Goal: Task Accomplishment & Management: Manage account settings

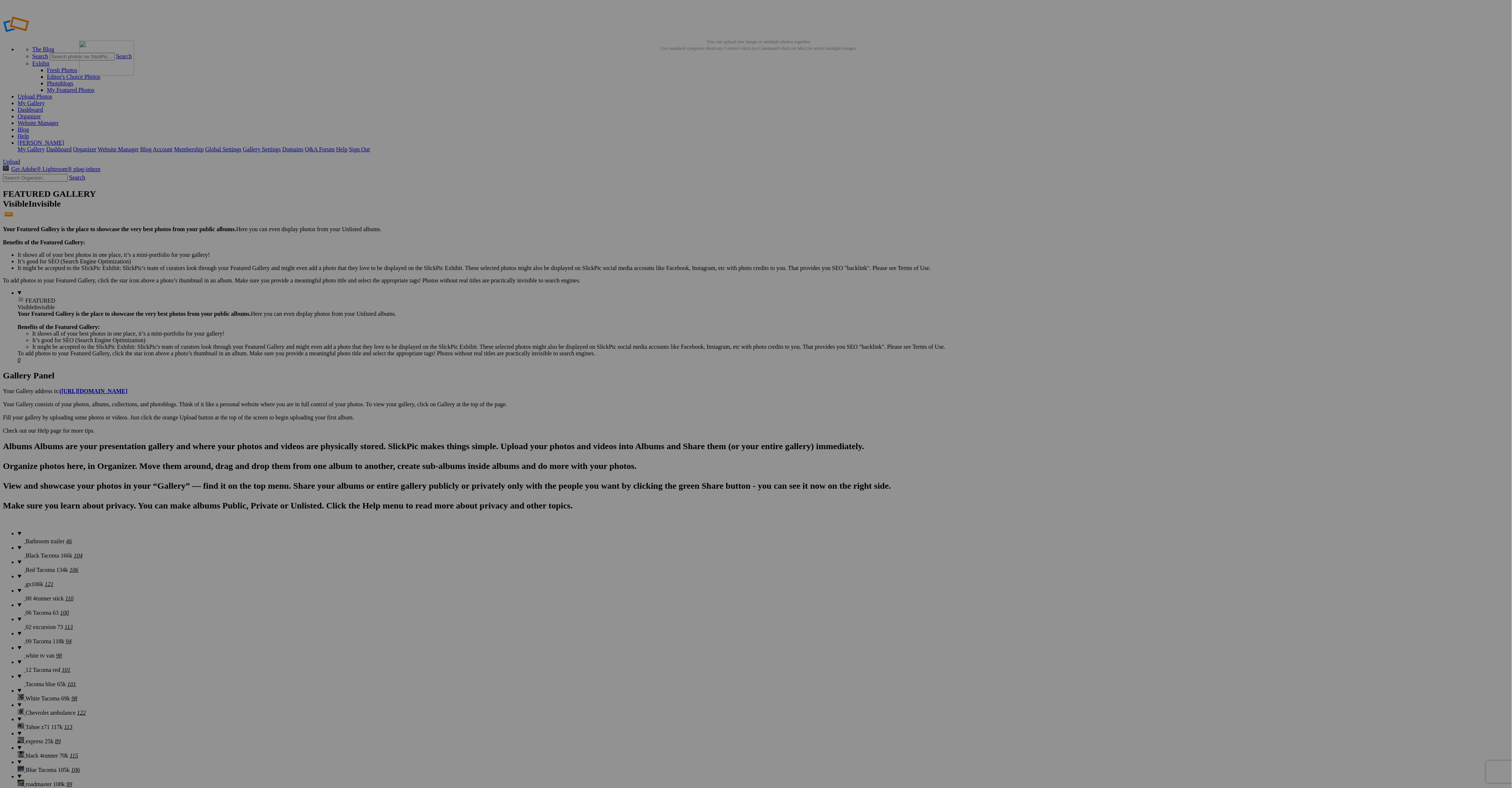
drag, startPoint x: 404, startPoint y: 107, endPoint x: 192, endPoint y: 93, distance: 212.5
drag, startPoint x: 1432, startPoint y: 109, endPoint x: 257, endPoint y: 90, distance: 1175.2
drag, startPoint x: 1117, startPoint y: 109, endPoint x: 257, endPoint y: 89, distance: 860.2
drag, startPoint x: 979, startPoint y: 106, endPoint x: 384, endPoint y: 95, distance: 595.1
drag, startPoint x: 541, startPoint y: 200, endPoint x: 460, endPoint y: 93, distance: 134.2
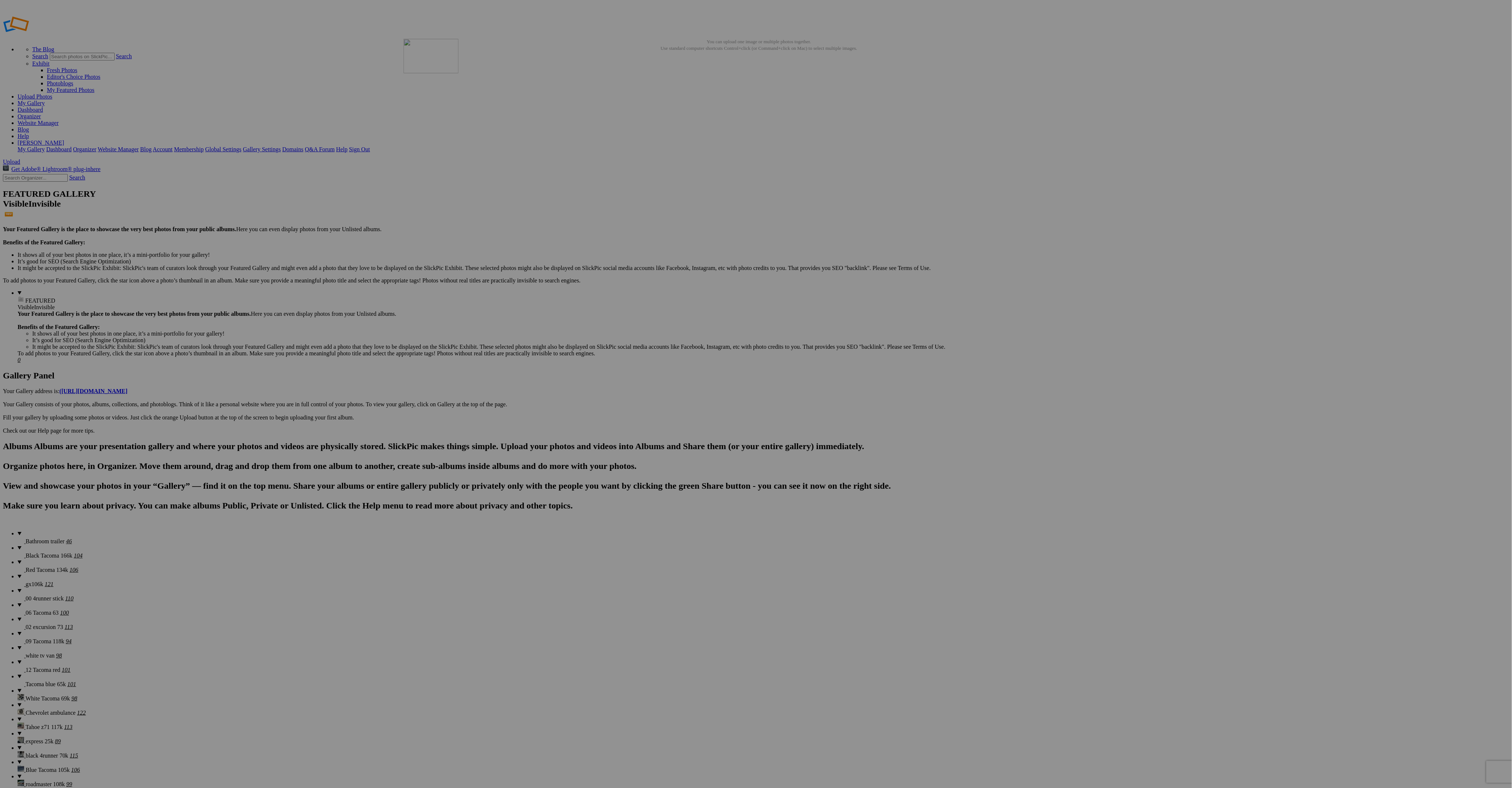
drag, startPoint x: 862, startPoint y: 209, endPoint x: 509, endPoint y: 91, distance: 372.2
drag, startPoint x: 391, startPoint y: 292, endPoint x: 598, endPoint y: 109, distance: 276.3
drag, startPoint x: 1363, startPoint y: 211, endPoint x: 580, endPoint y: 93, distance: 791.8
drag, startPoint x: 1179, startPoint y: 112, endPoint x: 139, endPoint y: 181, distance: 1042.3
drag, startPoint x: 1188, startPoint y: 109, endPoint x: 112, endPoint y: 178, distance: 1078.2
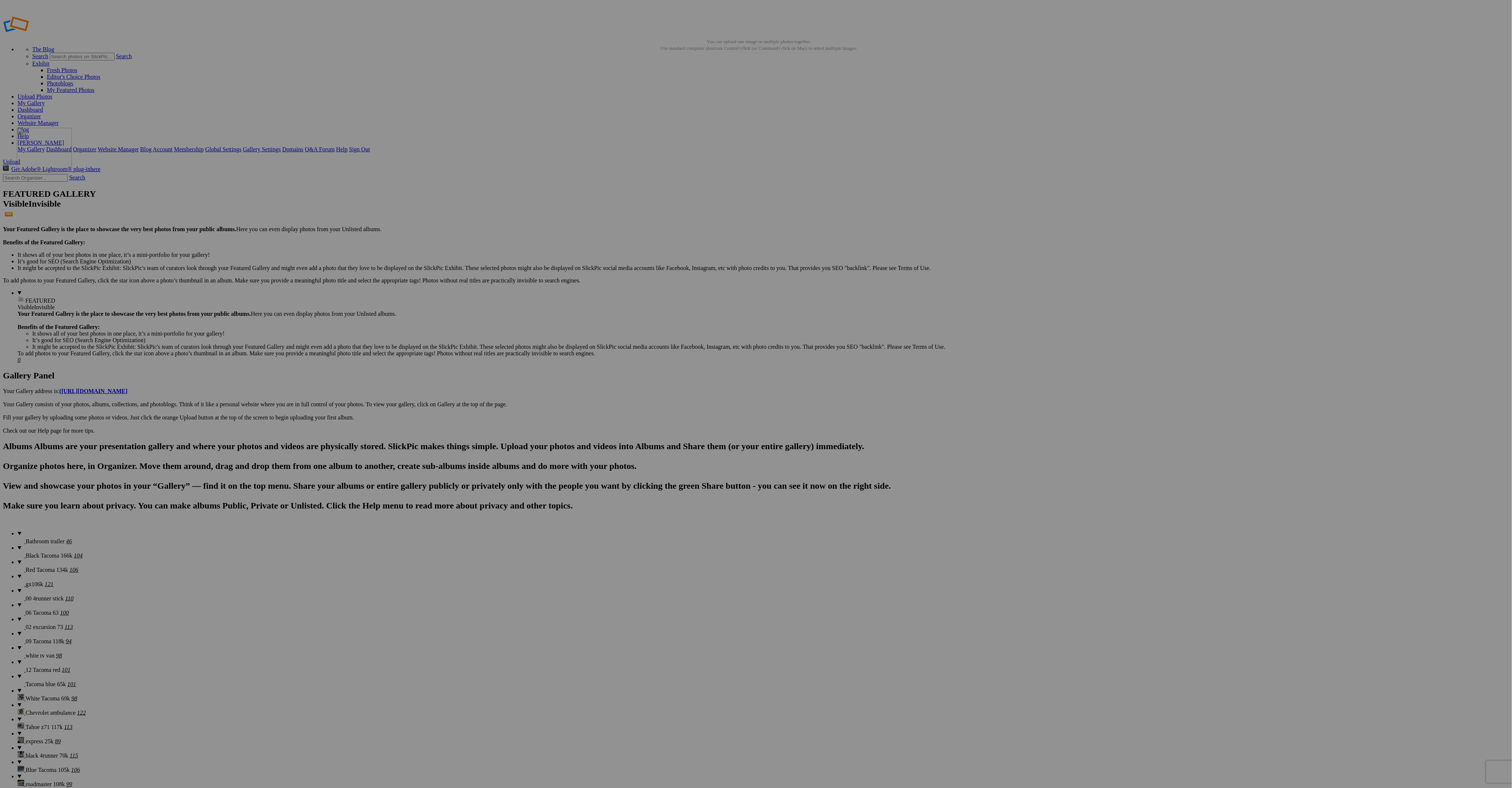
drag, startPoint x: 668, startPoint y: 200, endPoint x: 145, endPoint y: 181, distance: 523.3
drag, startPoint x: 726, startPoint y: 197, endPoint x: 1426, endPoint y: 86, distance: 708.7
drag, startPoint x: 1319, startPoint y: 197, endPoint x: 201, endPoint y: 270, distance: 1120.4
drag, startPoint x: 1307, startPoint y: 200, endPoint x: 253, endPoint y: 276, distance: 1056.7
drag, startPoint x: 730, startPoint y: 287, endPoint x: 212, endPoint y: 270, distance: 518.3
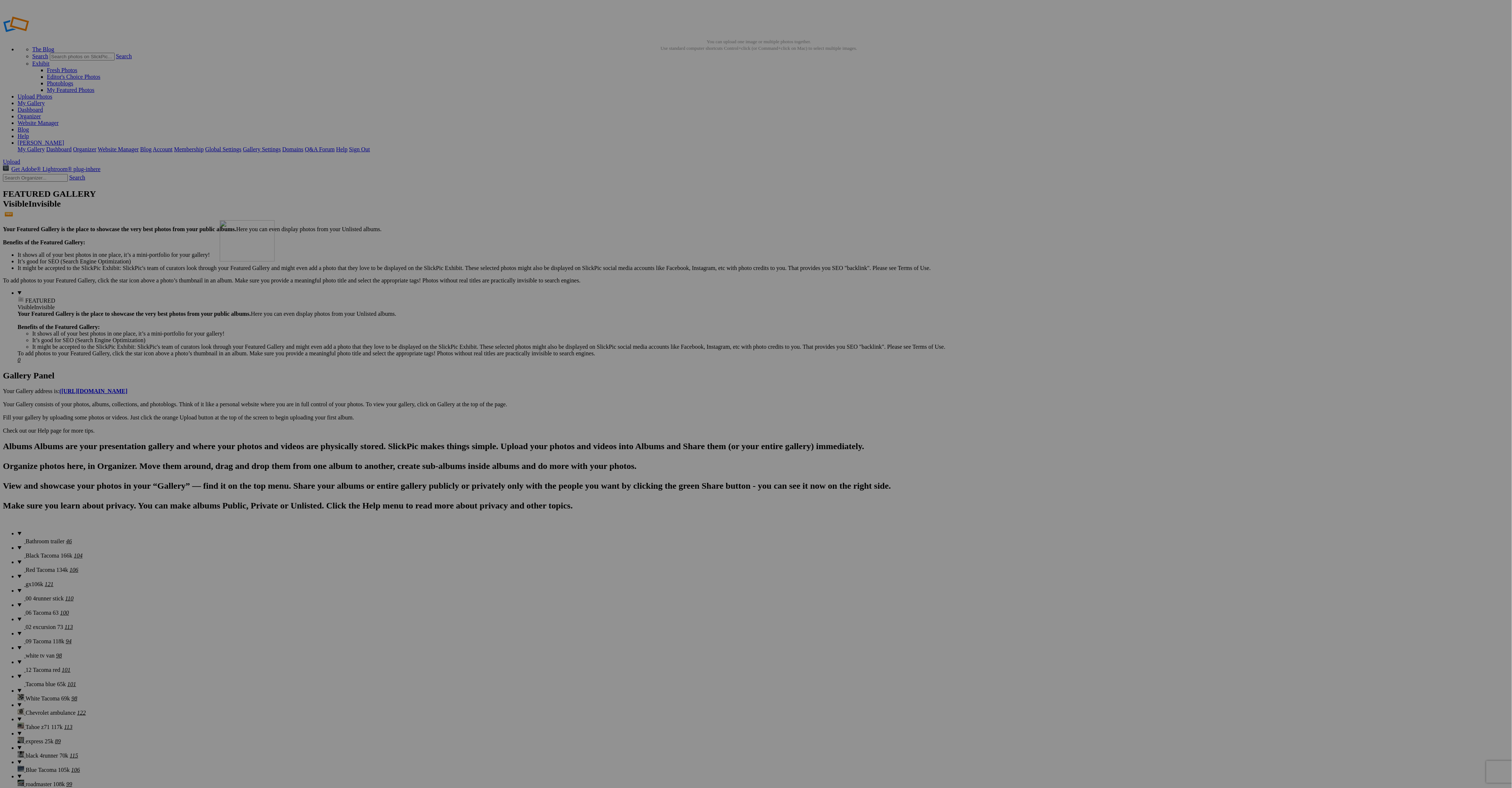
drag, startPoint x: 787, startPoint y: 288, endPoint x: 380, endPoint y: 265, distance: 407.6
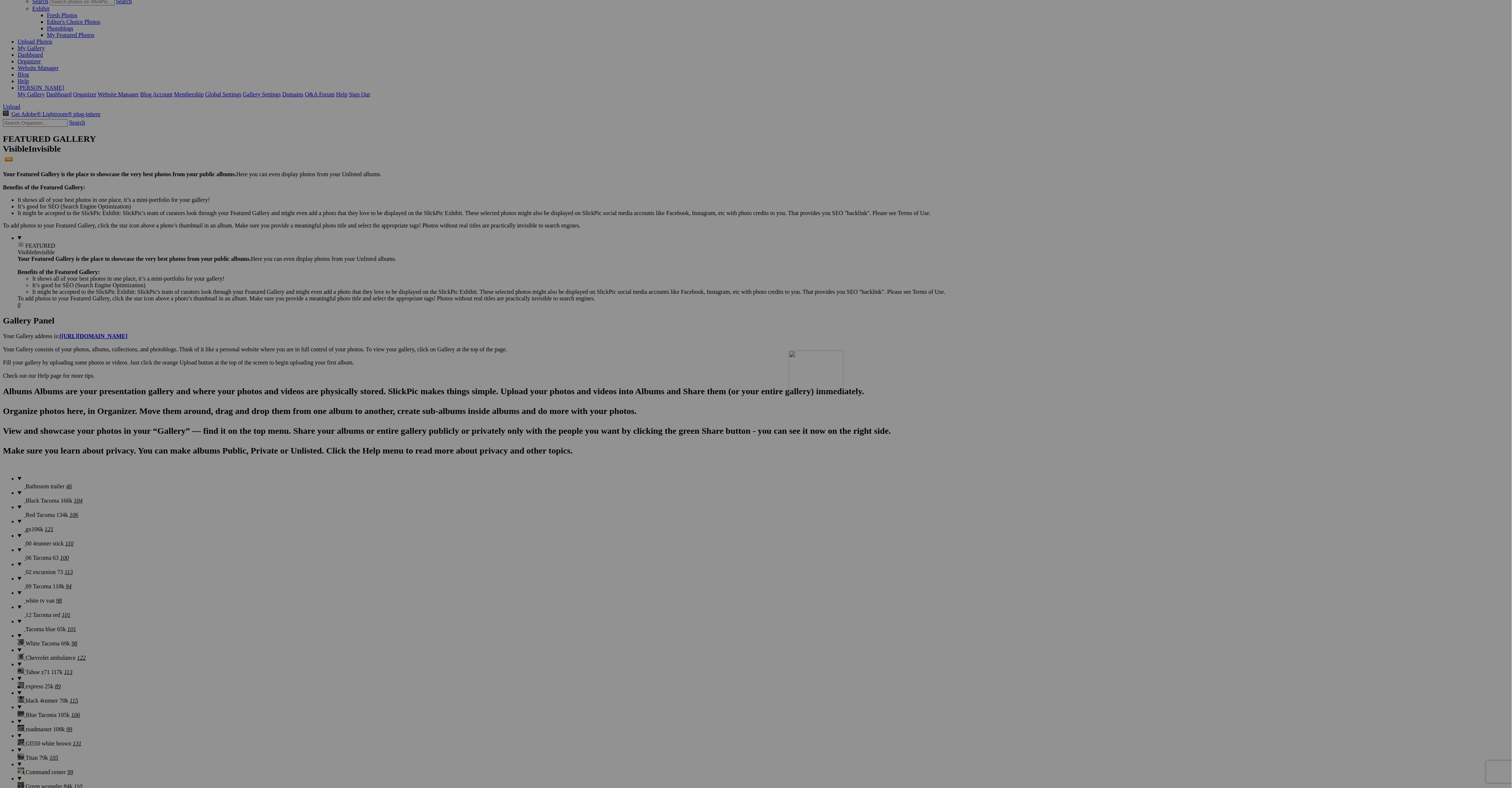
drag, startPoint x: 1438, startPoint y: 428, endPoint x: 908, endPoint y: 411, distance: 530.3
drag, startPoint x: 1050, startPoint y: 249, endPoint x: 1429, endPoint y: 418, distance: 415.0
drag, startPoint x: 1063, startPoint y: 244, endPoint x: 1428, endPoint y: 418, distance: 404.4
drag, startPoint x: 1058, startPoint y: 245, endPoint x: 1438, endPoint y: 419, distance: 417.9
drag, startPoint x: 1282, startPoint y: 357, endPoint x: 1419, endPoint y: 410, distance: 146.9
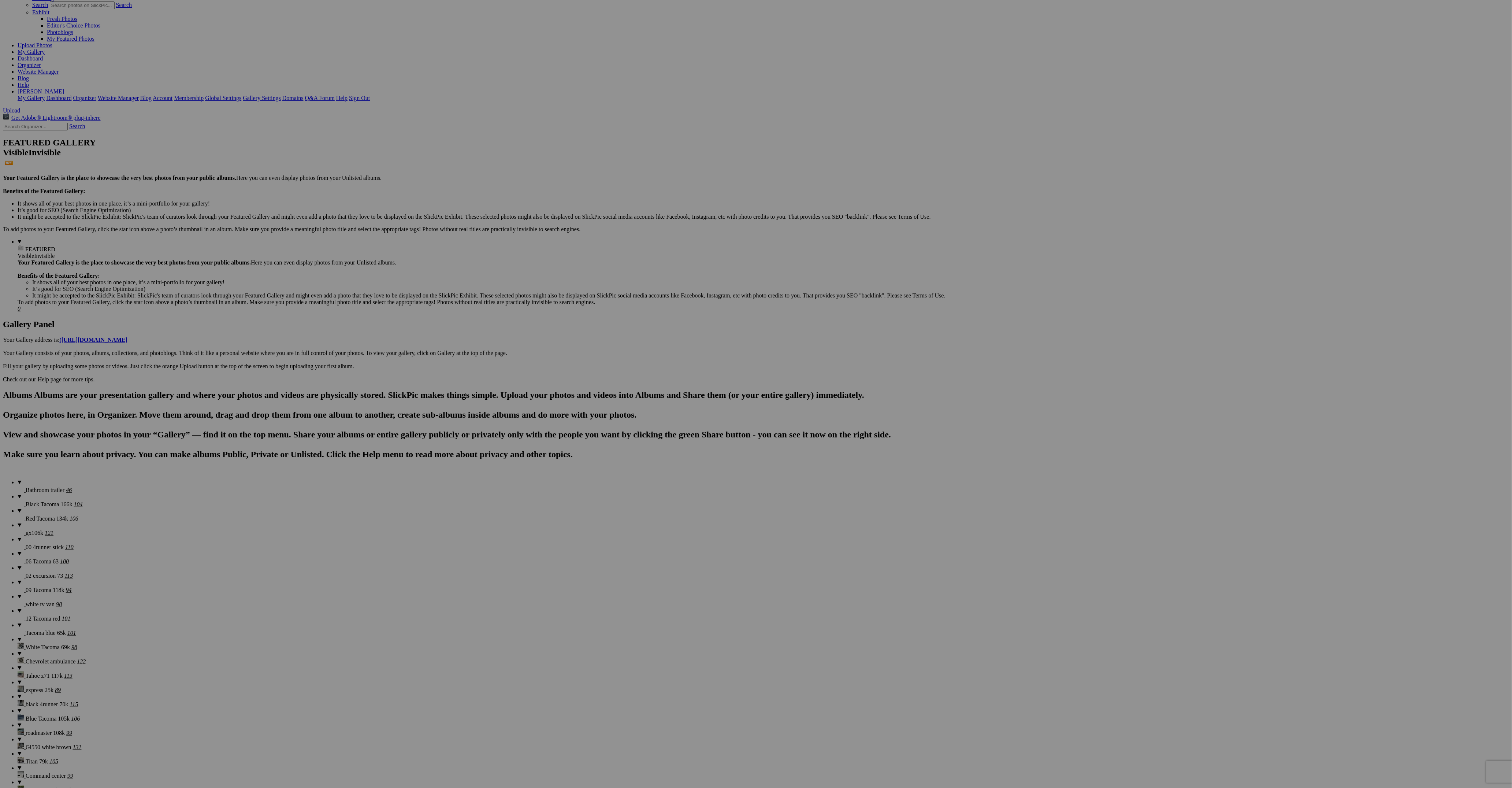
scroll to position [0, 0]
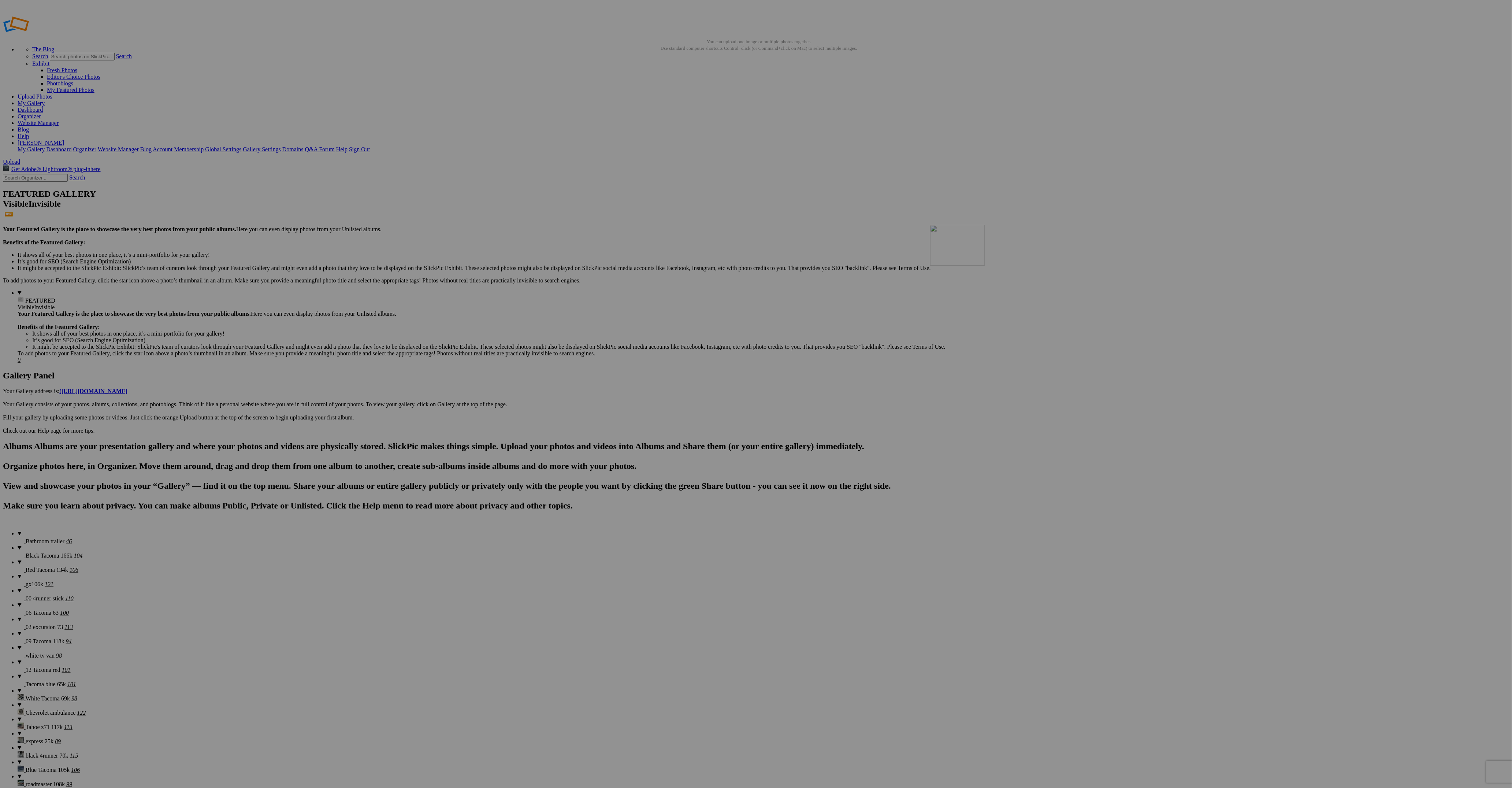
drag, startPoint x: 270, startPoint y: 482, endPoint x: 1036, endPoint y: 277, distance: 793.0
drag, startPoint x: 1371, startPoint y: 293, endPoint x: 1102, endPoint y: 279, distance: 269.4
drag, startPoint x: 1431, startPoint y: 382, endPoint x: 1160, endPoint y: 276, distance: 291.0
drag, startPoint x: 403, startPoint y: 385, endPoint x: 1229, endPoint y: 274, distance: 833.4
drag, startPoint x: 402, startPoint y: 483, endPoint x: 1302, endPoint y: 273, distance: 924.2
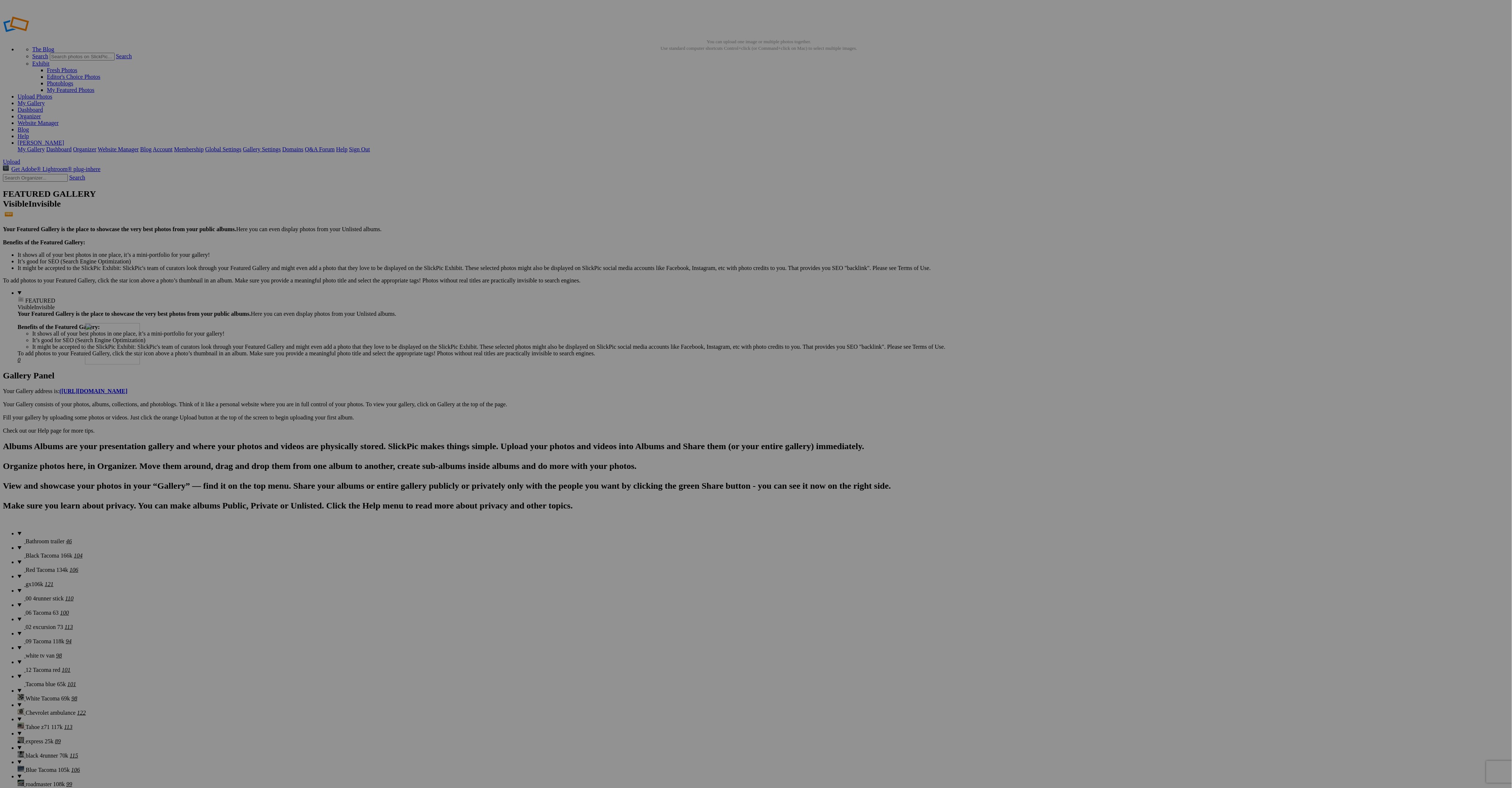
drag, startPoint x: 580, startPoint y: 476, endPoint x: 257, endPoint y: 370, distance: 339.9
drag, startPoint x: 469, startPoint y: 479, endPoint x: 586, endPoint y: 364, distance: 164.1
drag, startPoint x: 142, startPoint y: 473, endPoint x: 716, endPoint y: 368, distance: 583.5
drag, startPoint x: 207, startPoint y: 480, endPoint x: 889, endPoint y: 375, distance: 690.0
drag, startPoint x: 264, startPoint y: 473, endPoint x: 1097, endPoint y: 365, distance: 840.0
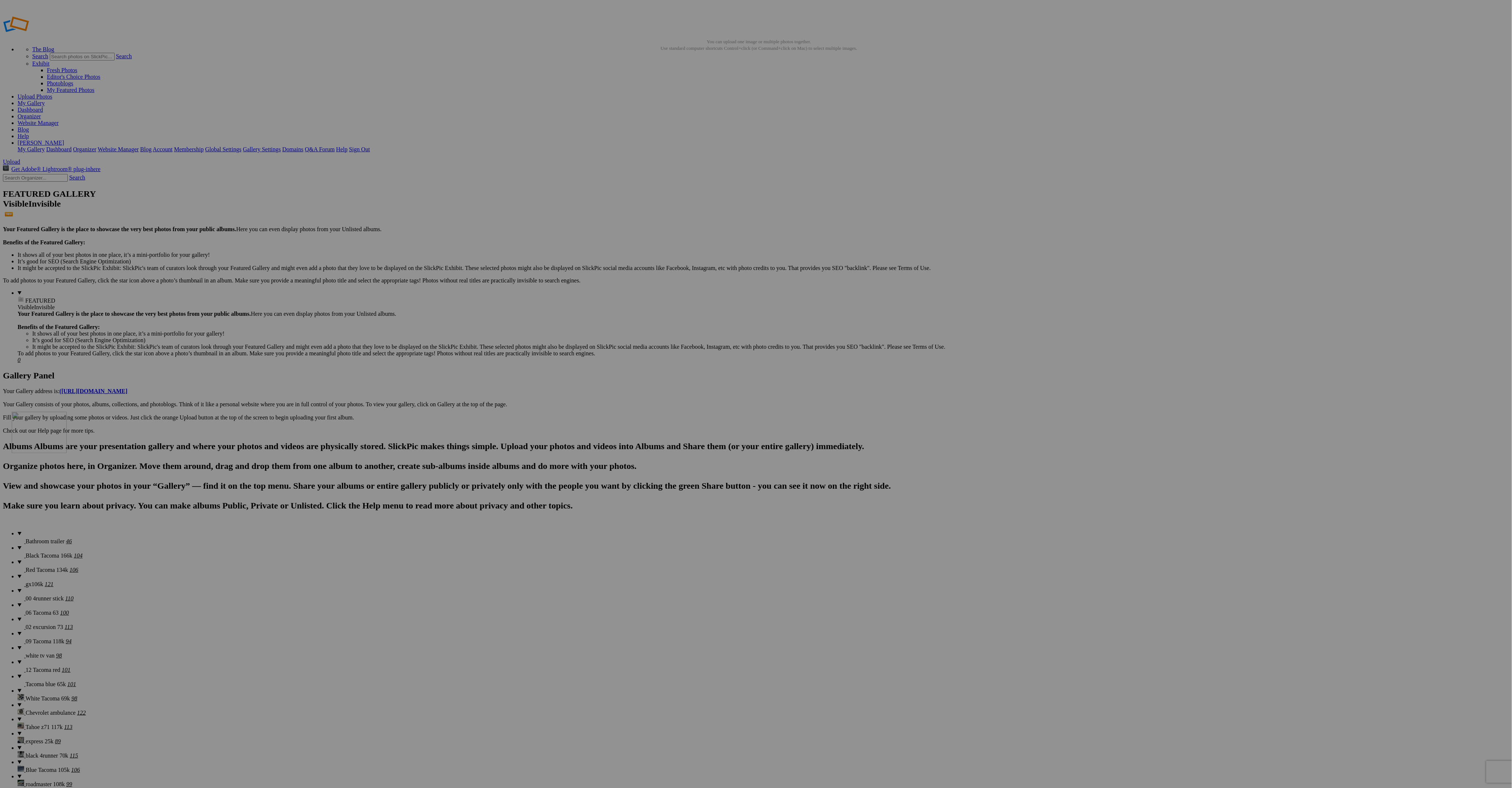
drag, startPoint x: 589, startPoint y: 485, endPoint x: 139, endPoint y: 470, distance: 450.2
drag, startPoint x: 586, startPoint y: 473, endPoint x: 377, endPoint y: 462, distance: 209.3
click at [28, 538] on span "Bathroom trailer" at bounding box center [45, 541] width 39 height 6
drag, startPoint x: 423, startPoint y: 107, endPoint x: 390, endPoint y: 93, distance: 35.8
drag, startPoint x: 526, startPoint y: 97, endPoint x: 451, endPoint y: 91, distance: 75.2
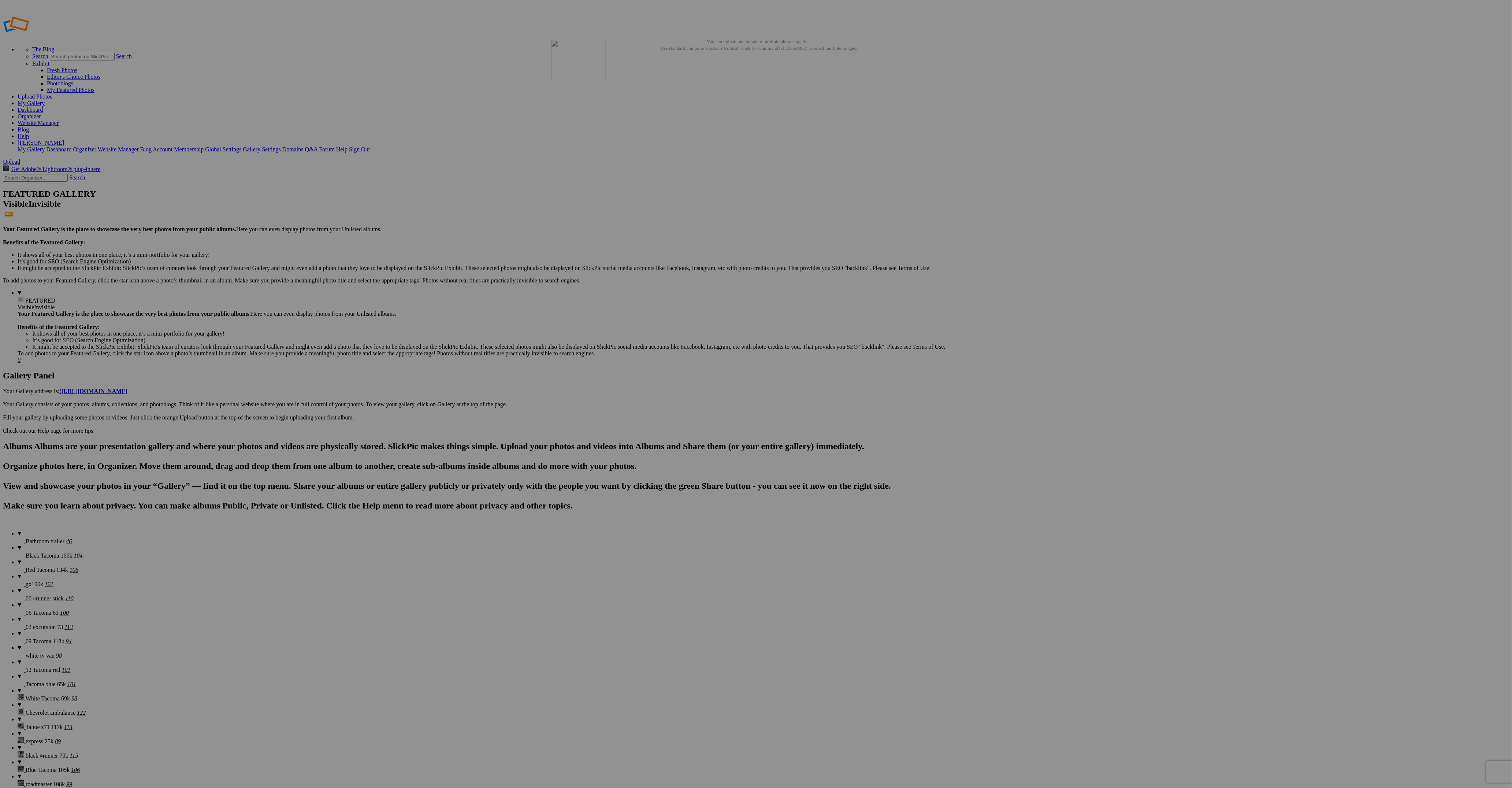
drag, startPoint x: 1050, startPoint y: 107, endPoint x: 666, endPoint y: 93, distance: 384.3
drag, startPoint x: 1111, startPoint y: 102, endPoint x: 702, endPoint y: 84, distance: 409.4
drag, startPoint x: 1171, startPoint y: 107, endPoint x: 397, endPoint y: 274, distance: 791.8
drag, startPoint x: 1175, startPoint y: 104, endPoint x: 387, endPoint y: 270, distance: 805.3
drag, startPoint x: 1174, startPoint y: 105, endPoint x: 539, endPoint y: 255, distance: 652.5
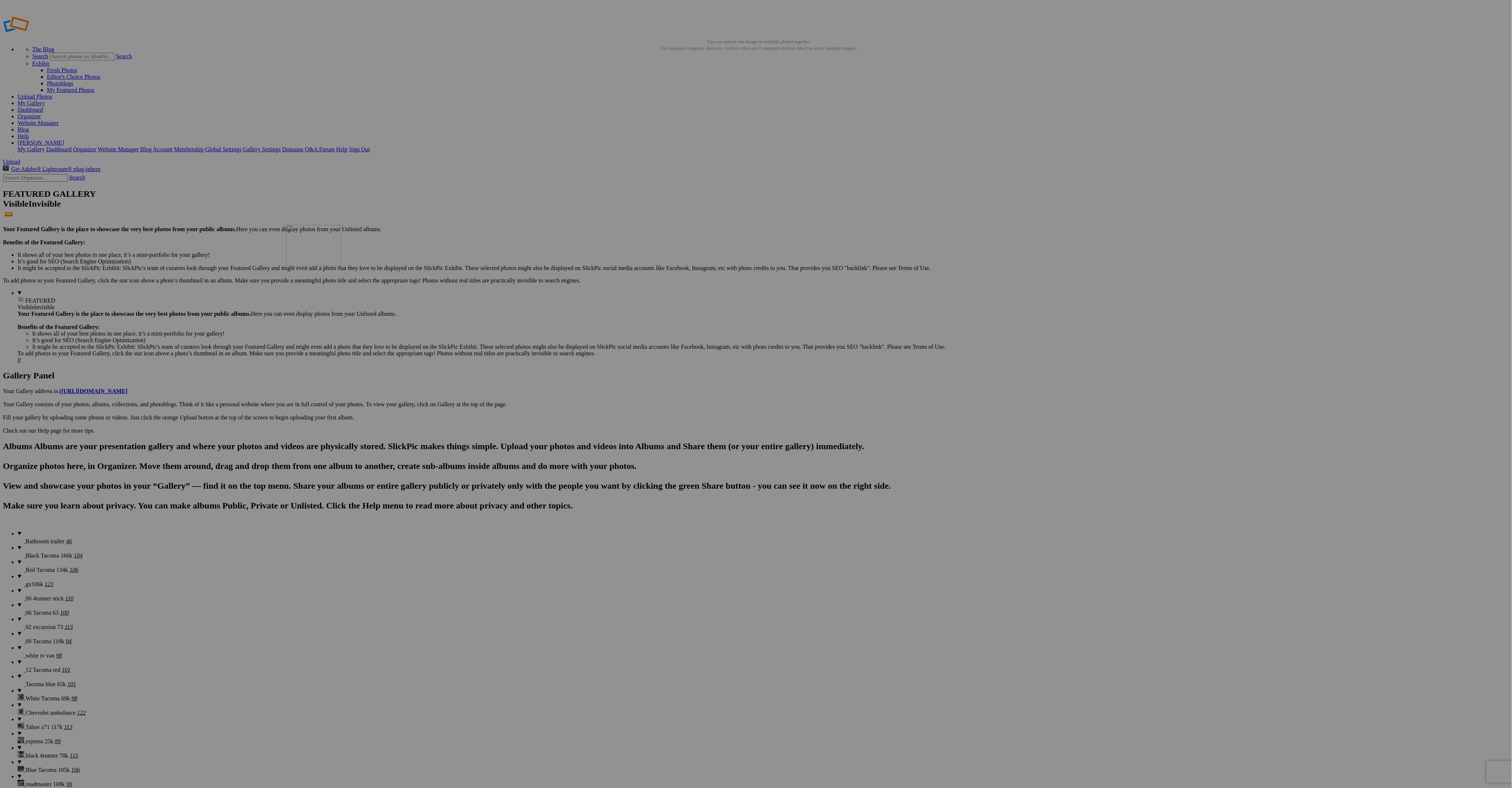
drag, startPoint x: 1181, startPoint y: 103, endPoint x: 391, endPoint y: 277, distance: 808.9
drag, startPoint x: 1182, startPoint y: 103, endPoint x: 510, endPoint y: 256, distance: 689.2
drag, startPoint x: 1167, startPoint y: 107, endPoint x: 403, endPoint y: 273, distance: 781.8
drag, startPoint x: 1179, startPoint y: 103, endPoint x: 388, endPoint y: 273, distance: 809.1
drag, startPoint x: 795, startPoint y: 105, endPoint x: 1272, endPoint y: 172, distance: 481.7
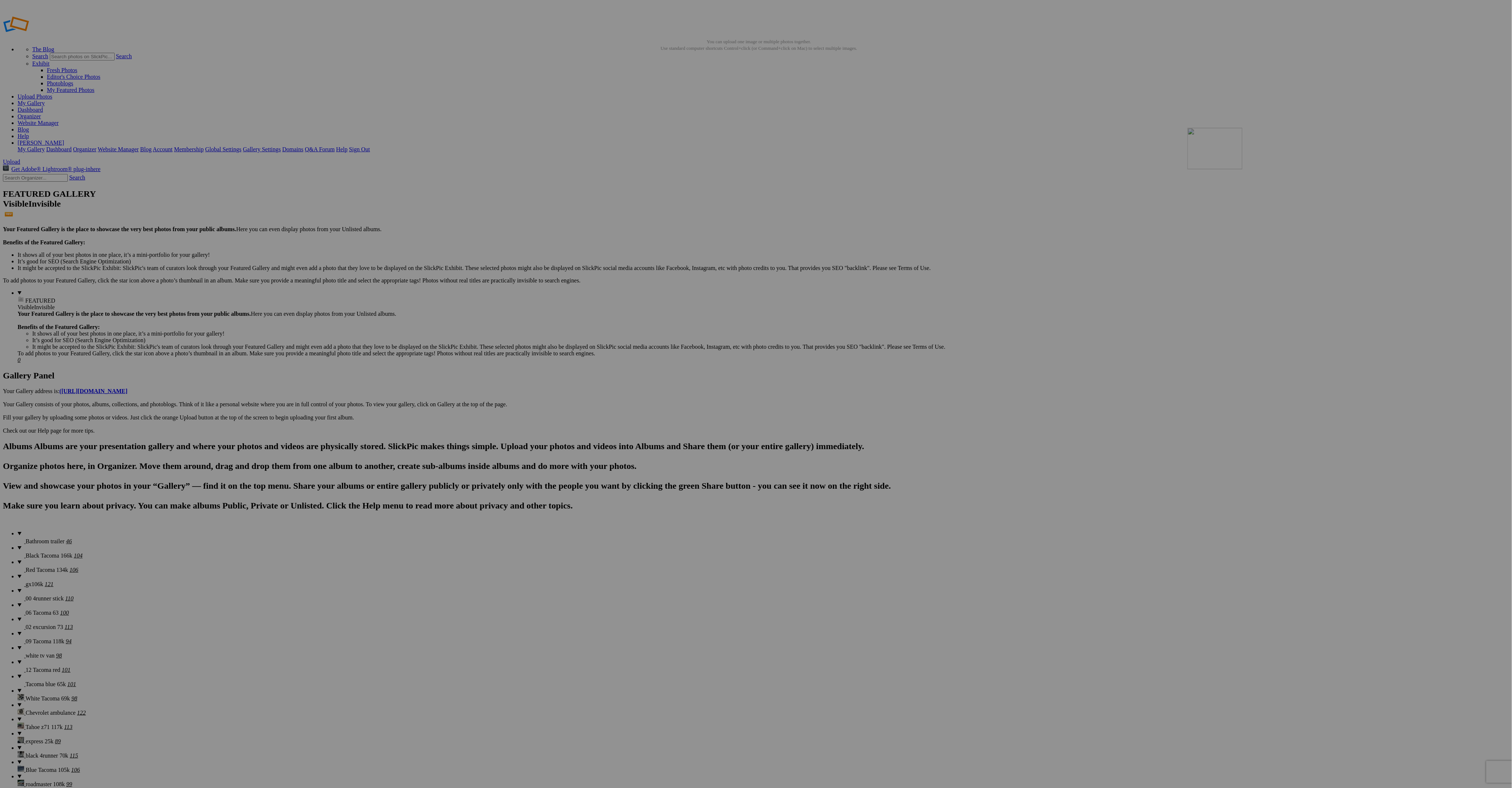
drag, startPoint x: 790, startPoint y: 104, endPoint x: 1293, endPoint y: 181, distance: 508.9
drag, startPoint x: 793, startPoint y: 102, endPoint x: 1305, endPoint y: 180, distance: 517.9
drag, startPoint x: 783, startPoint y: 102, endPoint x: 1288, endPoint y: 178, distance: 510.7
drag, startPoint x: 791, startPoint y: 100, endPoint x: 1288, endPoint y: 180, distance: 503.4
drag, startPoint x: 793, startPoint y: 103, endPoint x: 1294, endPoint y: 180, distance: 506.9
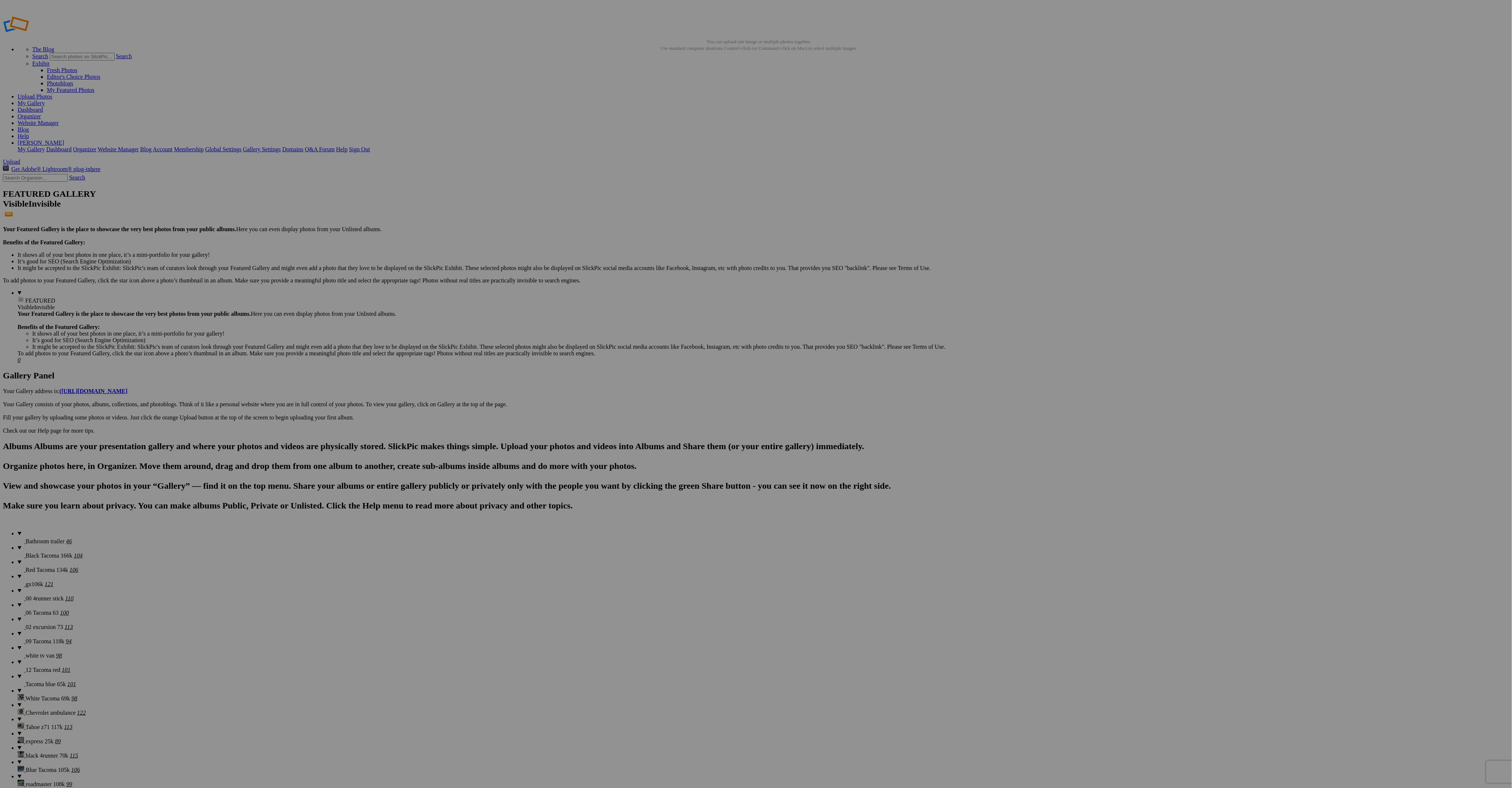
click at [38, 567] on span "Red Tacoma 134k" at bounding box center [47, 570] width 42 height 6
drag, startPoint x: 225, startPoint y: 102, endPoint x: 208, endPoint y: 96, distance: 18.0
drag, startPoint x: 1366, startPoint y: 108, endPoint x: 372, endPoint y: 102, distance: 994.0
drag, startPoint x: 474, startPoint y: 197, endPoint x: 255, endPoint y: 93, distance: 242.4
drag, startPoint x: 976, startPoint y: 102, endPoint x: 388, endPoint y: 97, distance: 588.0
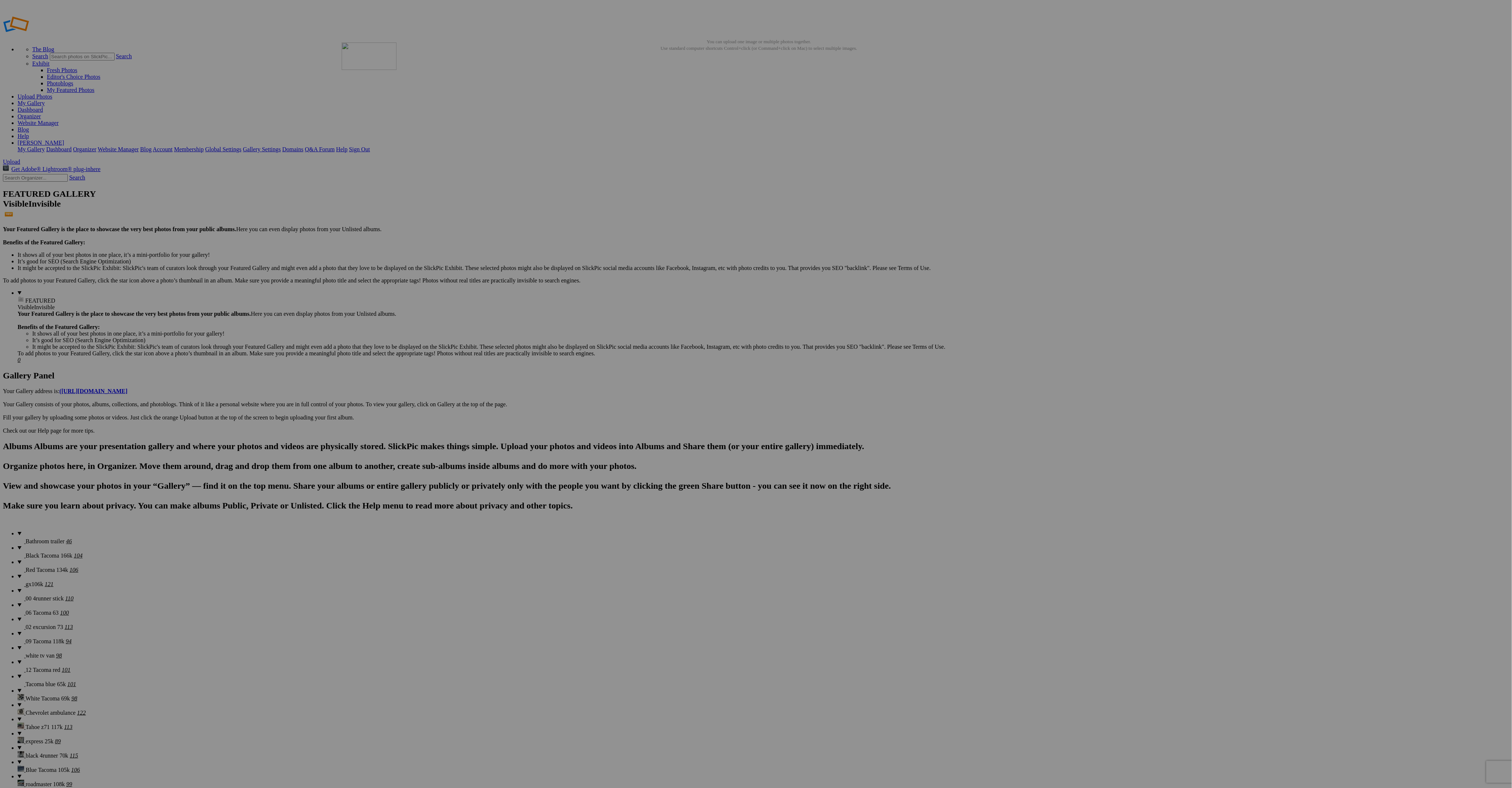
drag, startPoint x: 663, startPoint y: 203, endPoint x: 447, endPoint y: 95, distance: 241.5
drag, startPoint x: 989, startPoint y: 203, endPoint x: 517, endPoint y: 93, distance: 484.6
drag, startPoint x: 472, startPoint y: 297, endPoint x: 588, endPoint y: 90, distance: 237.3
drag, startPoint x: 931, startPoint y: 291, endPoint x: 606, endPoint y: 89, distance: 382.7
drag, startPoint x: 1194, startPoint y: 107, endPoint x: 149, endPoint y: 182, distance: 1047.7
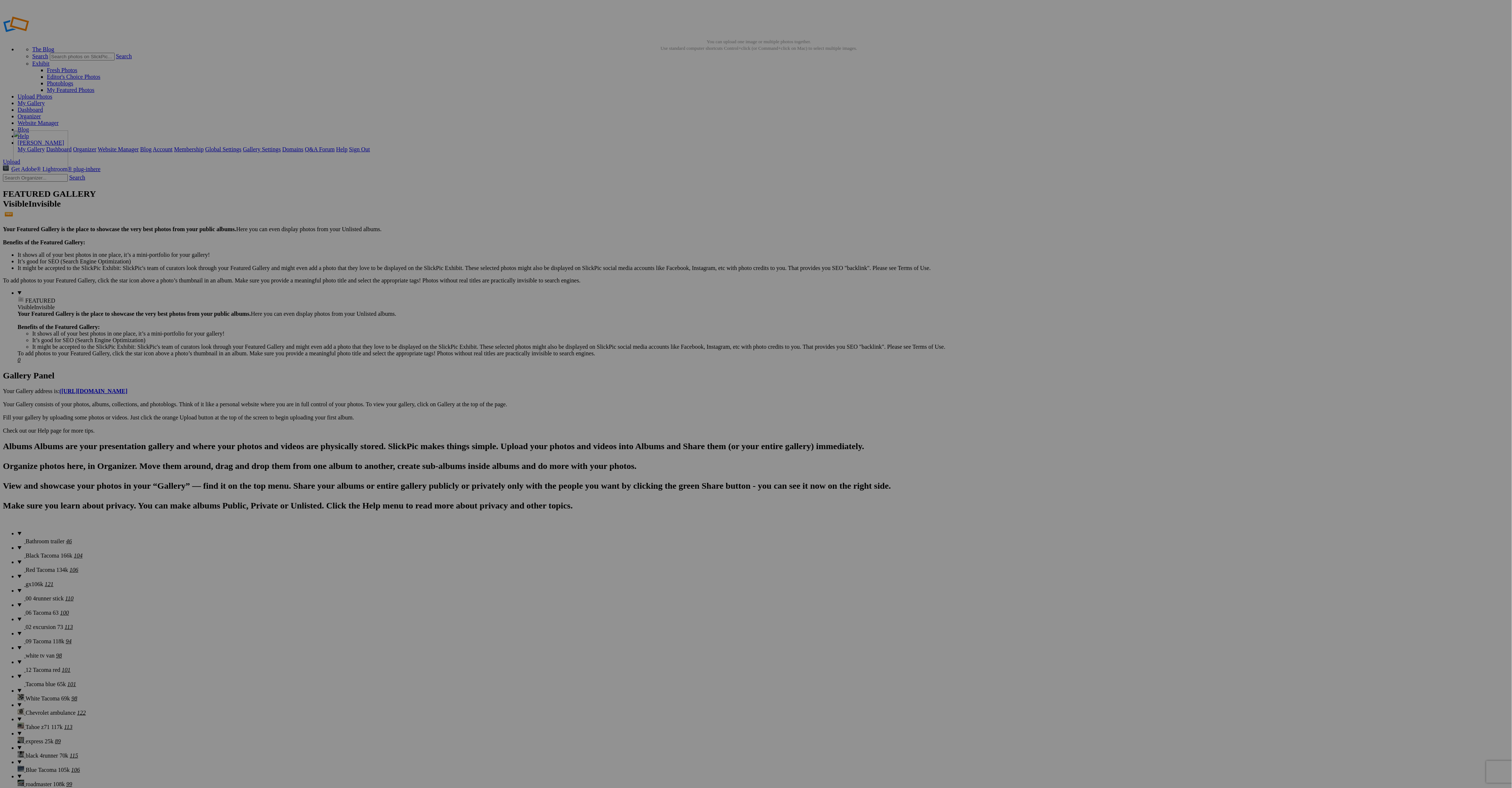
drag, startPoint x: 1183, startPoint y: 106, endPoint x: 119, endPoint y: 183, distance: 1066.8
drag, startPoint x: 513, startPoint y: 191, endPoint x: 220, endPoint y: 178, distance: 293.3
drag, startPoint x: 725, startPoint y: 197, endPoint x: 279, endPoint y: 182, distance: 446.3
drag, startPoint x: 802, startPoint y: 197, endPoint x: 1445, endPoint y: 94, distance: 651.2
drag, startPoint x: 857, startPoint y: 203, endPoint x: 182, endPoint y: 188, distance: 675.2
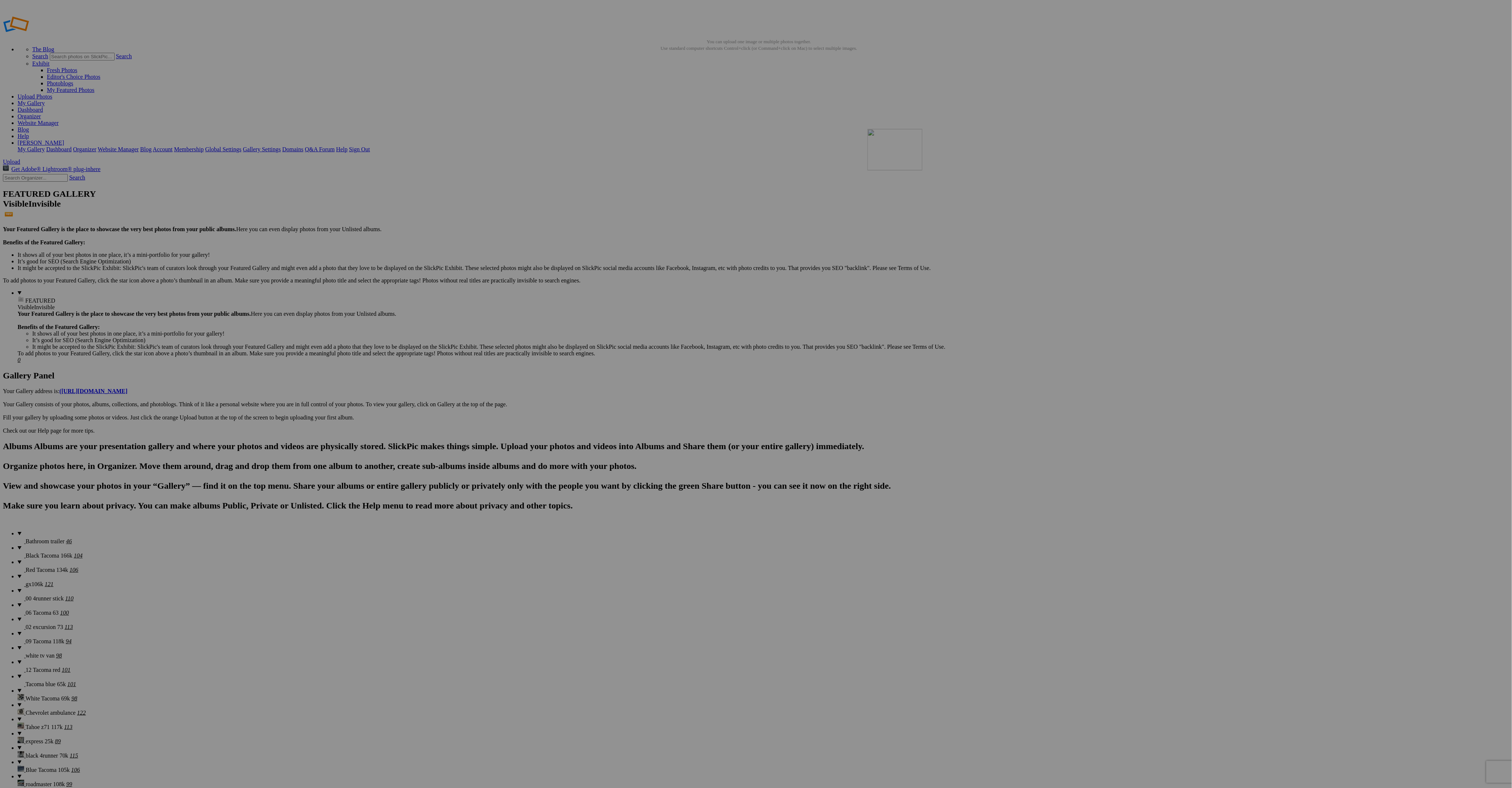
drag, startPoint x: 1112, startPoint y: 302, endPoint x: 973, endPoint y: 182, distance: 183.6
drag, startPoint x: 1171, startPoint y: 281, endPoint x: 1047, endPoint y: 189, distance: 154.4
drag, startPoint x: 1229, startPoint y: 287, endPoint x: 1110, endPoint y: 188, distance: 154.8
drag, startPoint x: 273, startPoint y: 292, endPoint x: 534, endPoint y: 276, distance: 261.5
drag, startPoint x: 273, startPoint y: 285, endPoint x: 530, endPoint y: 273, distance: 257.3
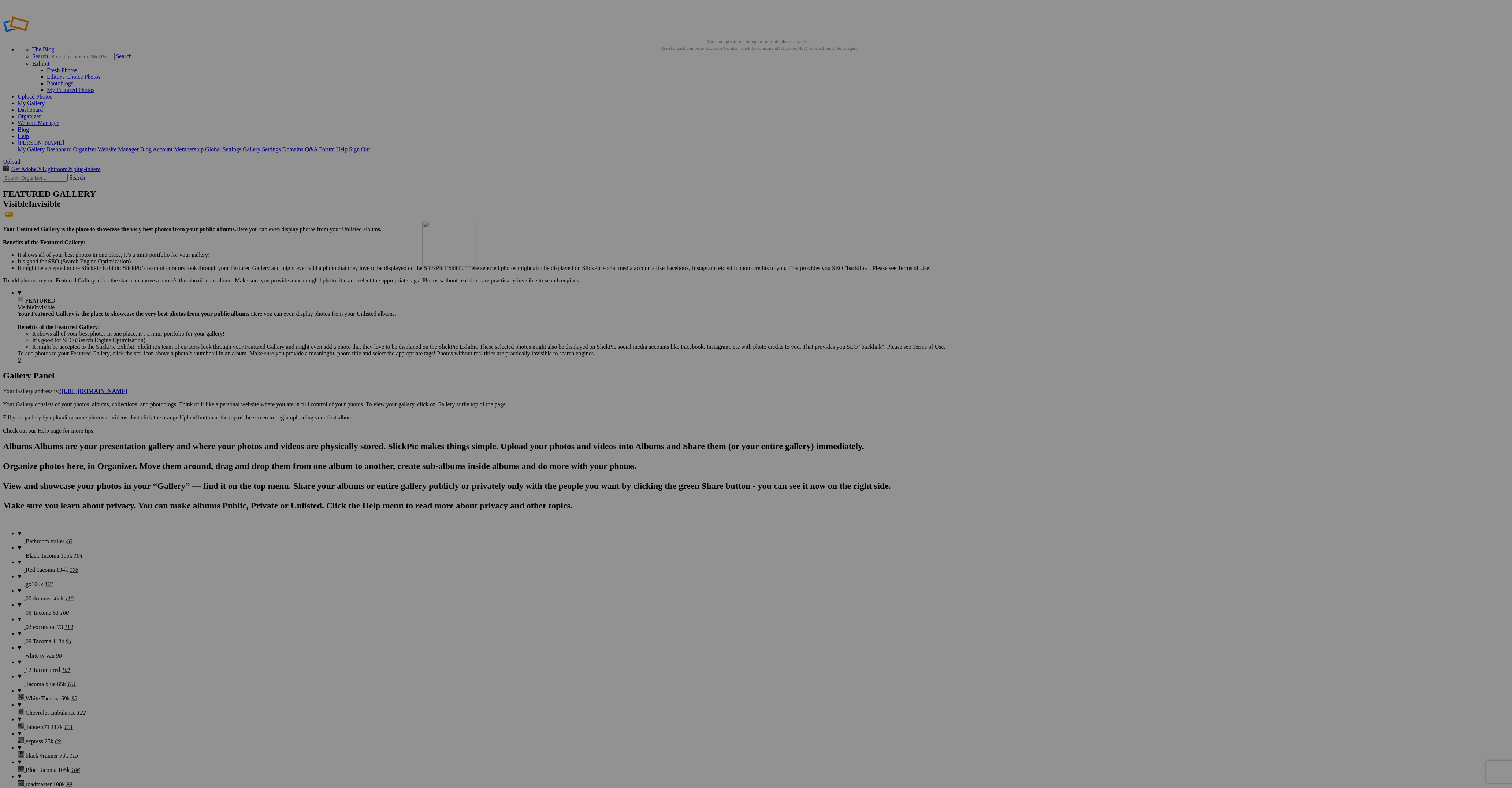
drag, startPoint x: 1058, startPoint y: 285, endPoint x: 521, endPoint y: 273, distance: 537.1
drag, startPoint x: 1125, startPoint y: 289, endPoint x: 653, endPoint y: 272, distance: 472.3
drag, startPoint x: 1179, startPoint y: 293, endPoint x: 455, endPoint y: 280, distance: 724.1
drag, startPoint x: 1179, startPoint y: 294, endPoint x: 519, endPoint y: 282, distance: 660.1
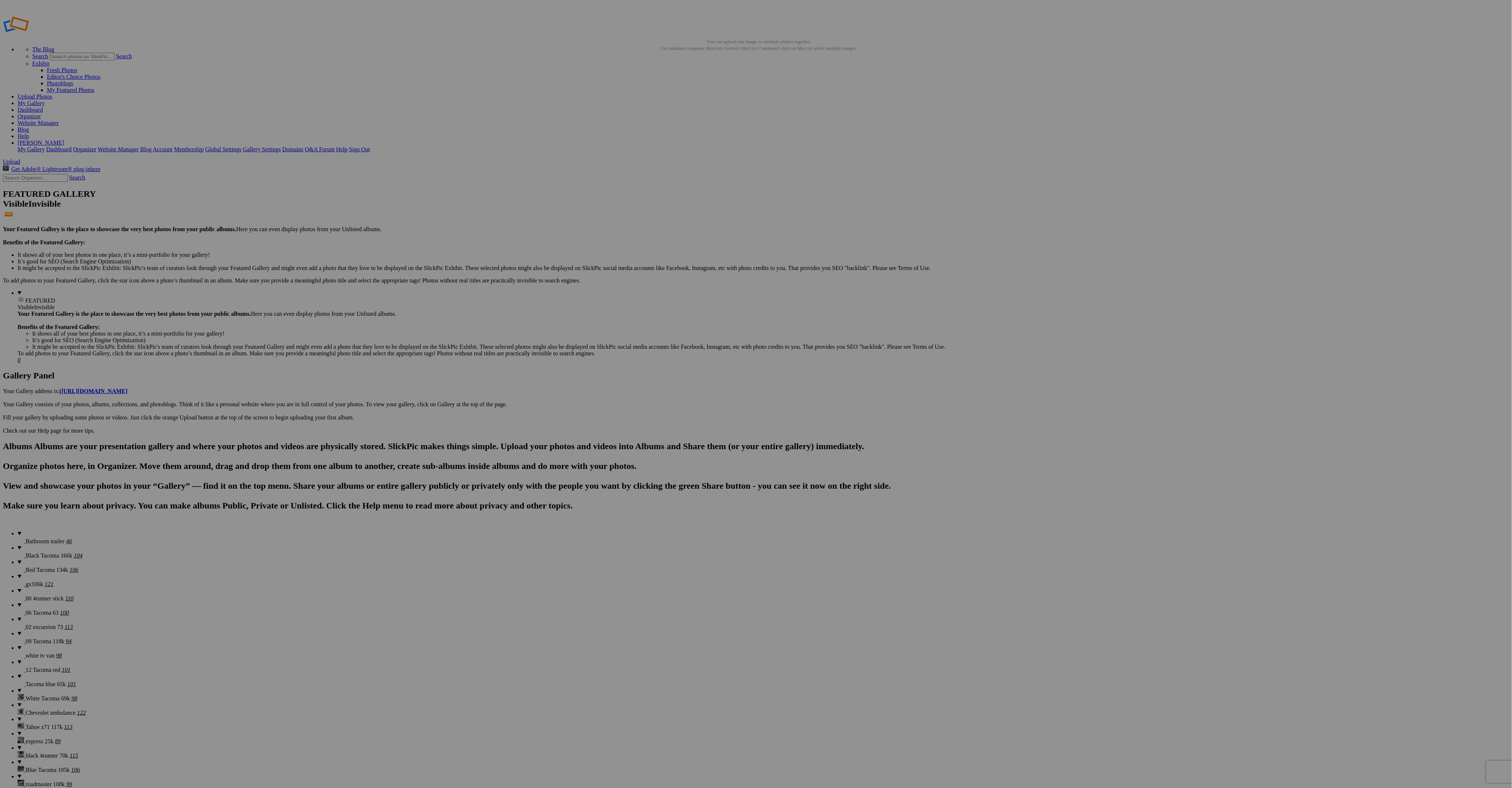
click at [708, 442] on span "Yes" at bounding box center [703, 442] width 8 height 6
drag, startPoint x: 336, startPoint y: 303, endPoint x: 388, endPoint y: 290, distance: 53.6
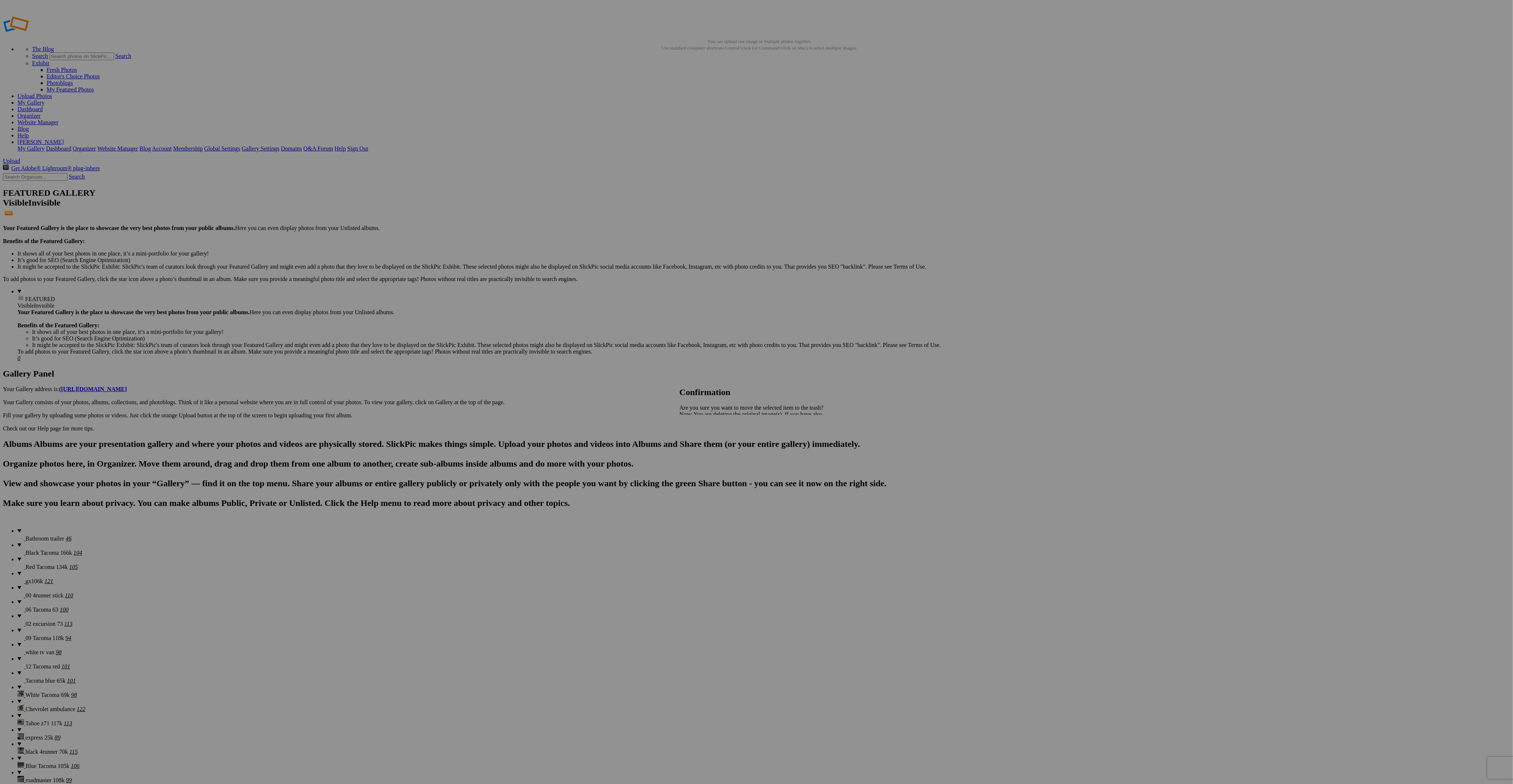
click at [704, 439] on span "Yes" at bounding box center [700, 439] width 8 height 6
drag, startPoint x: 1304, startPoint y: 285, endPoint x: 1428, endPoint y: 455, distance: 210.4
drag, startPoint x: 1310, startPoint y: 286, endPoint x: 1425, endPoint y: 463, distance: 211.1
drag, startPoint x: 1300, startPoint y: 287, endPoint x: 1420, endPoint y: 435, distance: 190.5
drag, startPoint x: 1309, startPoint y: 287, endPoint x: 1311, endPoint y: 339, distance: 52.0
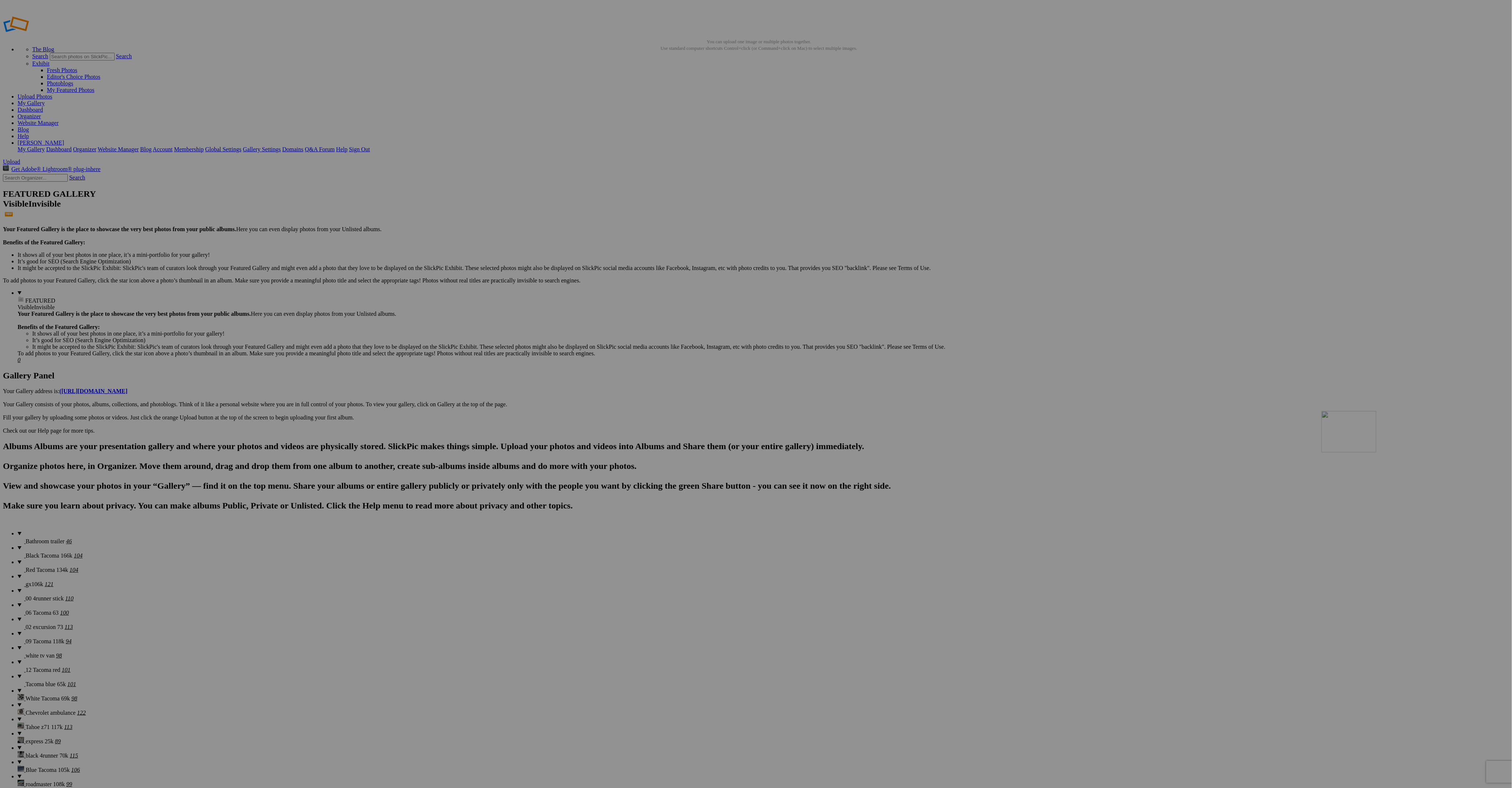
drag, startPoint x: 1303, startPoint y: 279, endPoint x: 1417, endPoint y: 447, distance: 203.0
drag, startPoint x: 1305, startPoint y: 280, endPoint x: 1427, endPoint y: 459, distance: 216.6
drag, startPoint x: 125, startPoint y: 476, endPoint x: 1300, endPoint y: 276, distance: 1191.9
drag, startPoint x: 206, startPoint y: 393, endPoint x: 1351, endPoint y: 269, distance: 1151.7
drag, startPoint x: 1375, startPoint y: 384, endPoint x: 1415, endPoint y: 277, distance: 114.2
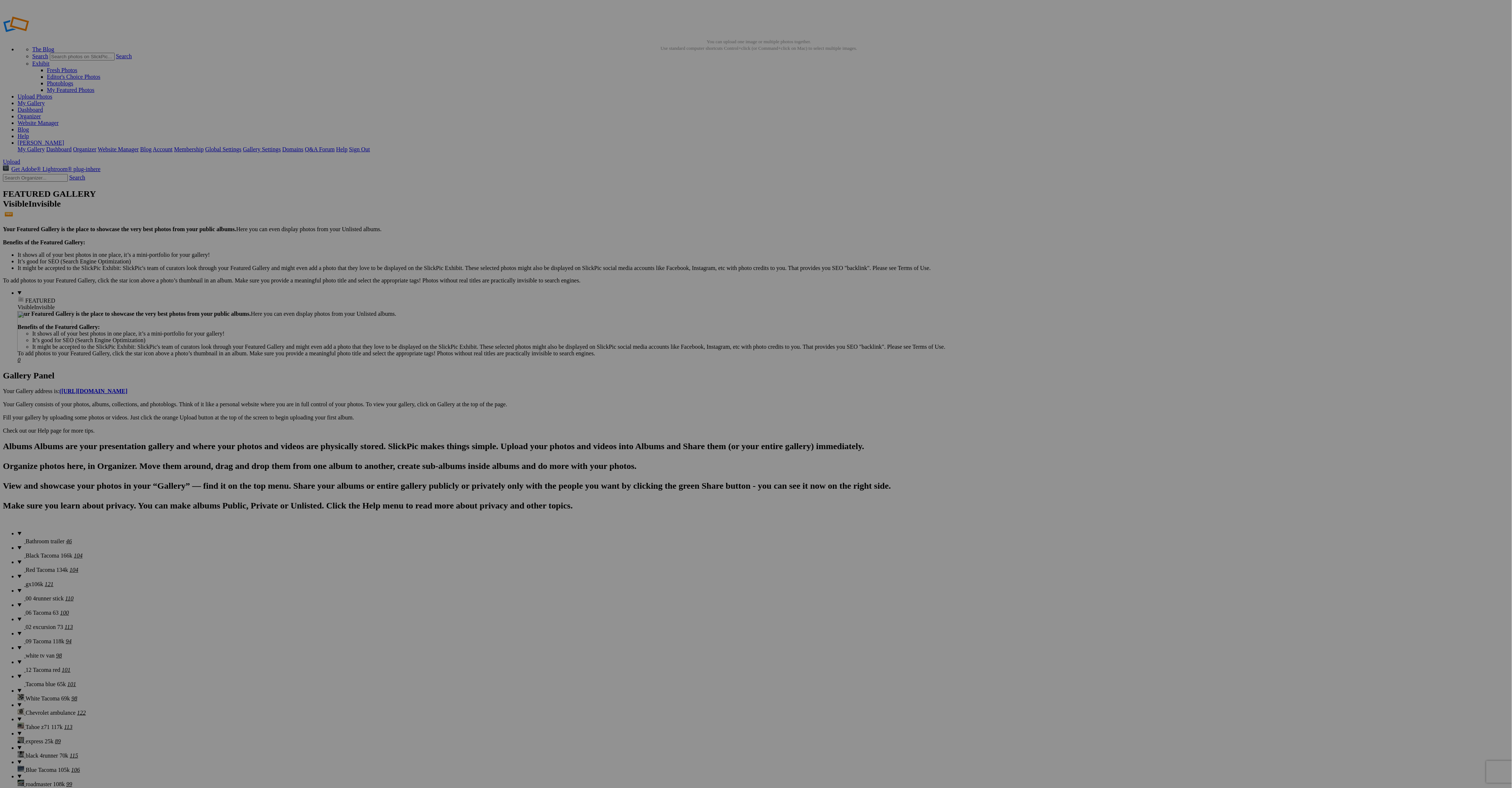
drag, startPoint x: 523, startPoint y: 384, endPoint x: 123, endPoint y: 364, distance: 400.5
drag, startPoint x: 402, startPoint y: 478, endPoint x: 208, endPoint y: 381, distance: 216.9
drag, startPoint x: 467, startPoint y: 475, endPoint x: 413, endPoint y: 372, distance: 116.3
drag, startPoint x: 338, startPoint y: 480, endPoint x: 702, endPoint y: 367, distance: 381.1
drag, startPoint x: 136, startPoint y: 469, endPoint x: 842, endPoint y: 368, distance: 713.2
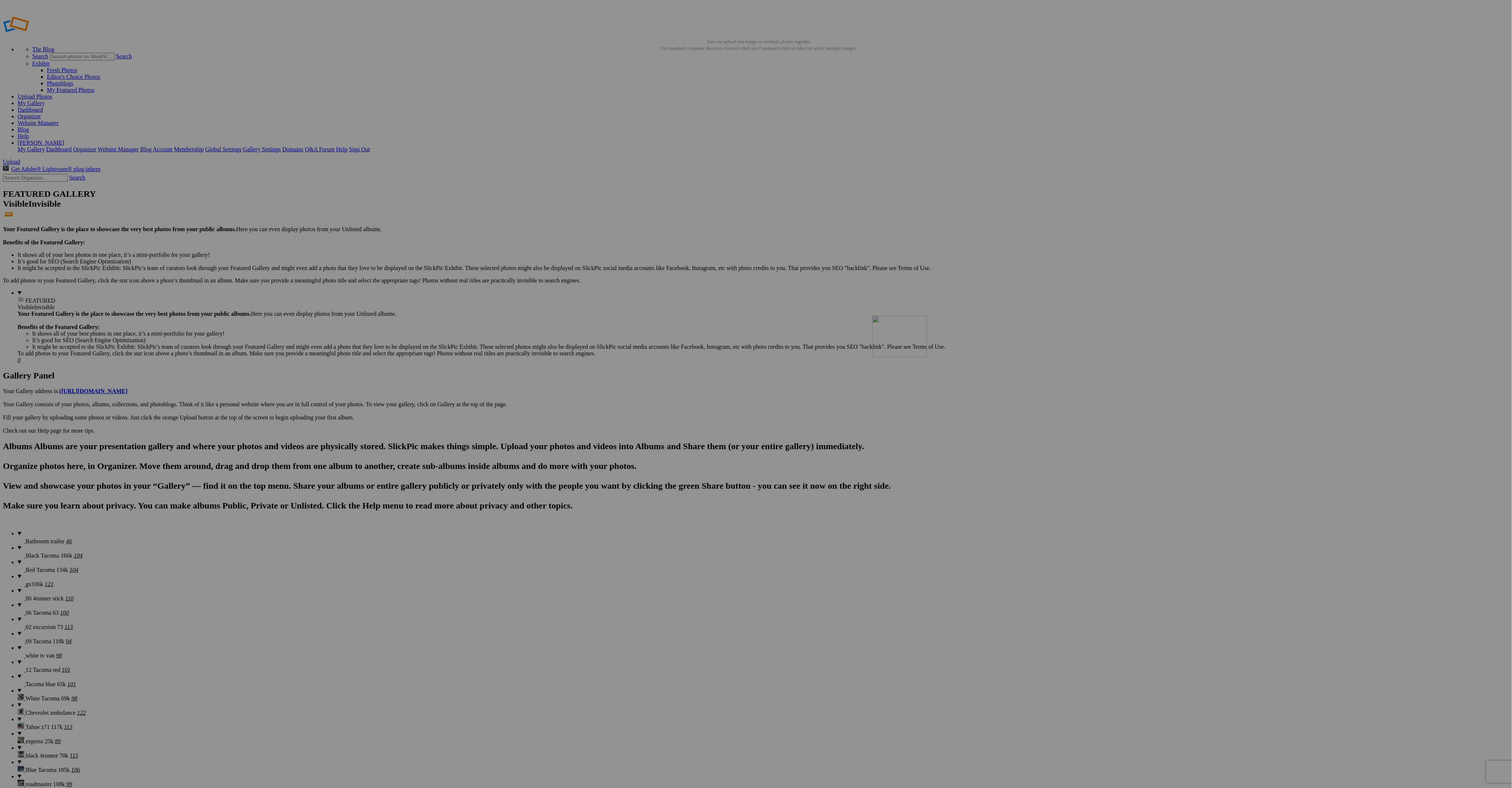
drag, startPoint x: 206, startPoint y: 475, endPoint x: 978, endPoint y: 368, distance: 779.4
drag, startPoint x: 135, startPoint y: 470, endPoint x: 1114, endPoint y: 372, distance: 983.9
drag, startPoint x: 394, startPoint y: 470, endPoint x: 1043, endPoint y: 372, distance: 656.4
drag, startPoint x: 269, startPoint y: 478, endPoint x: 1224, endPoint y: 372, distance: 960.9
drag, startPoint x: 536, startPoint y: 475, endPoint x: 1442, endPoint y: 368, distance: 912.3
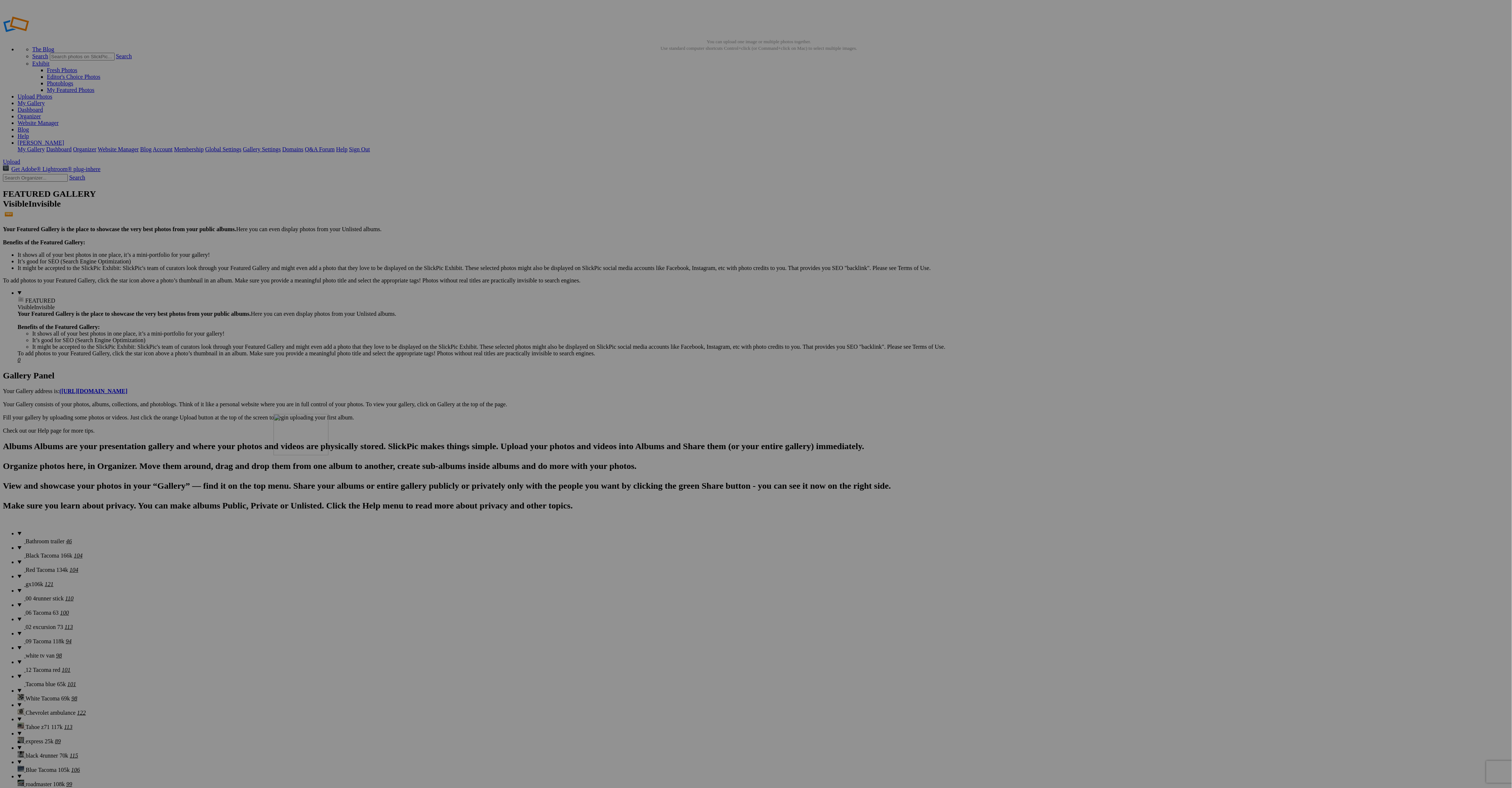
drag, startPoint x: 528, startPoint y: 480, endPoint x: 384, endPoint y: 465, distance: 144.8
click at [25, 581] on span "gx106k" at bounding box center [34, 584] width 18 height 6
drag, startPoint x: 404, startPoint y: 104, endPoint x: 177, endPoint y: 89, distance: 227.5
drag, startPoint x: 1363, startPoint y: 110, endPoint x: 257, endPoint y: 90, distance: 1106.2
drag, startPoint x: 459, startPoint y: 204, endPoint x: 345, endPoint y: 126, distance: 138.1
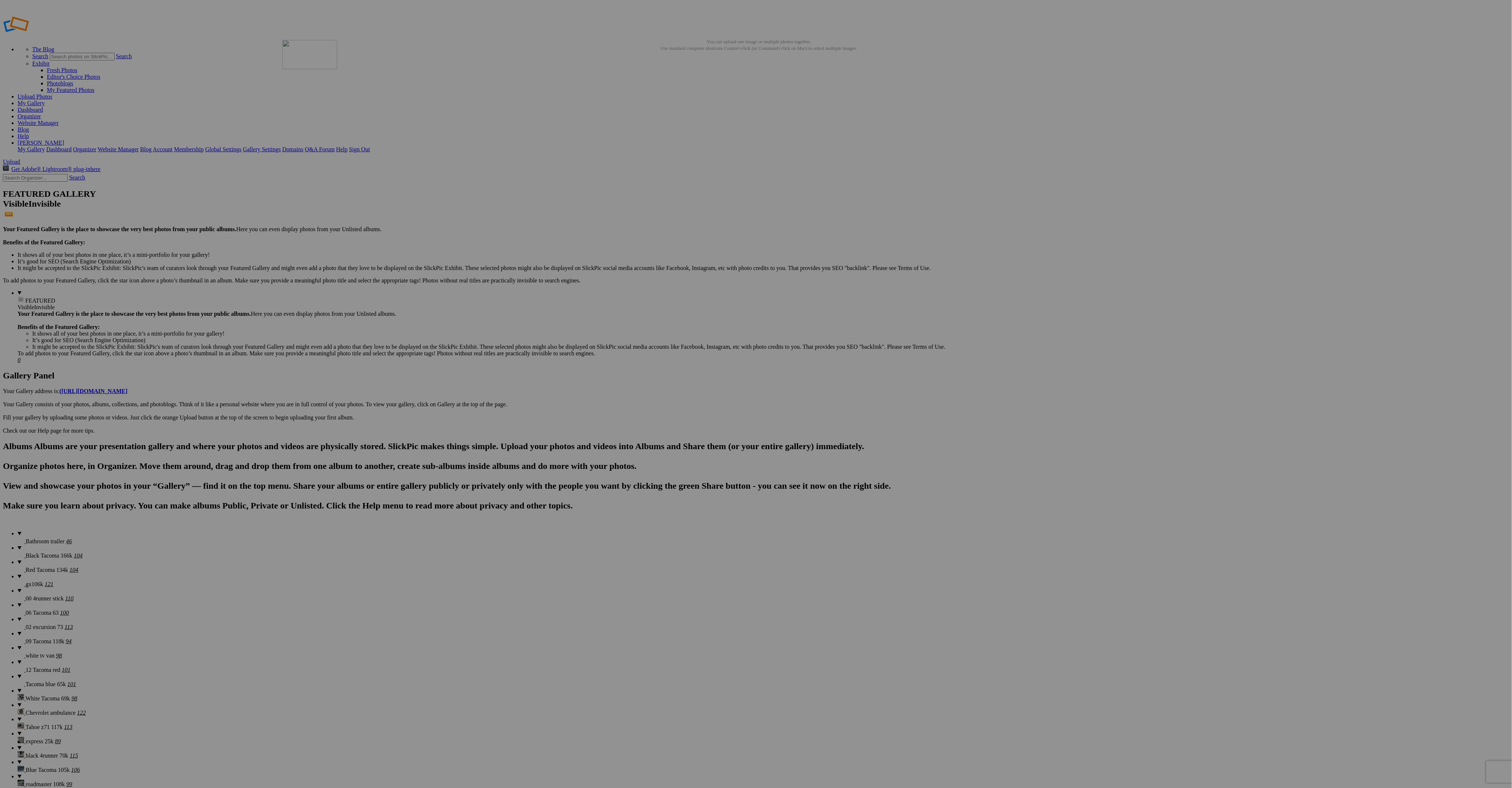
drag, startPoint x: 521, startPoint y: 205, endPoint x: 387, endPoint y: 93, distance: 174.6
drag, startPoint x: 1057, startPoint y: 107, endPoint x: 453, endPoint y: 96, distance: 604.1
drag, startPoint x: 850, startPoint y: 203, endPoint x: 509, endPoint y: 91, distance: 358.9
drag, startPoint x: 326, startPoint y: 293, endPoint x: 578, endPoint y: 95, distance: 320.5
drag, startPoint x: 788, startPoint y: 293, endPoint x: 574, endPoint y: 87, distance: 297.0
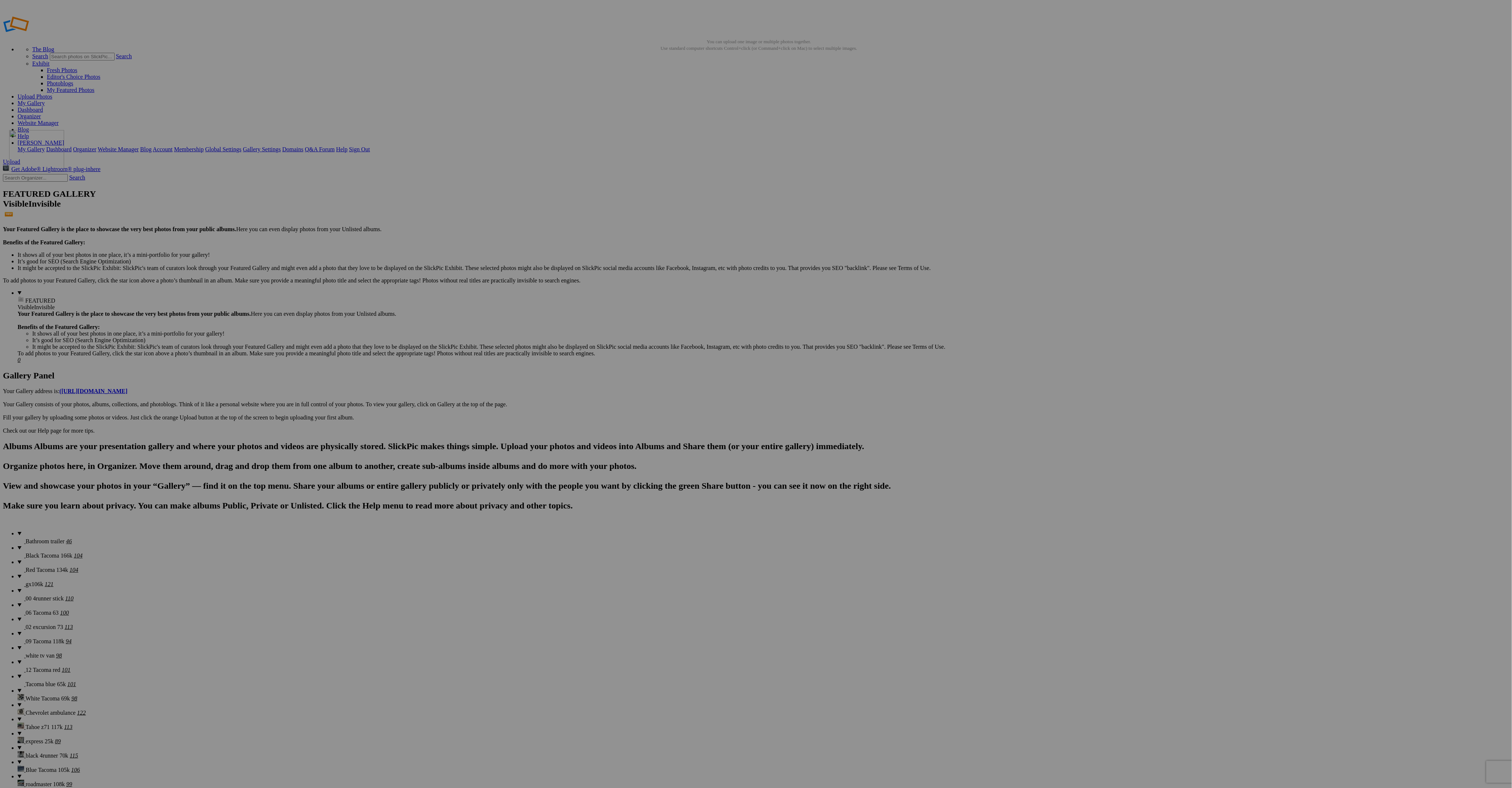
drag, startPoint x: 1188, startPoint y: 110, endPoint x: 114, endPoint y: 183, distance: 1076.5
drag, startPoint x: 1170, startPoint y: 115, endPoint x: 119, endPoint y: 185, distance: 1053.3
drag, startPoint x: 647, startPoint y: 197, endPoint x: 143, endPoint y: 185, distance: 504.1
drag, startPoint x: 722, startPoint y: 197, endPoint x: 256, endPoint y: 182, distance: 466.2
drag, startPoint x: 986, startPoint y: 289, endPoint x: 863, endPoint y: 194, distance: 155.4
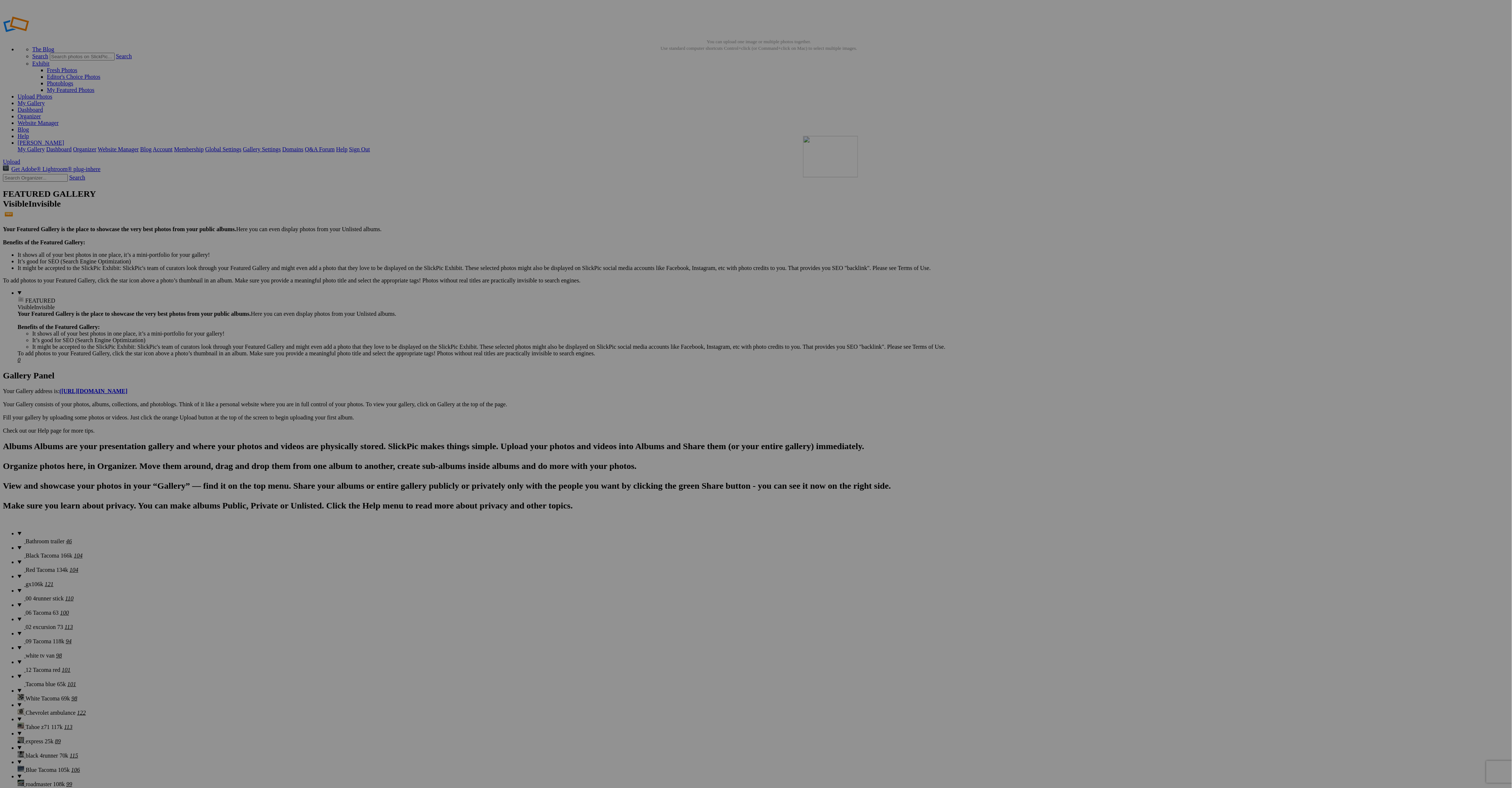
drag, startPoint x: 1052, startPoint y: 287, endPoint x: 908, endPoint y: 189, distance: 174.2
drag, startPoint x: 1437, startPoint y: 201, endPoint x: 329, endPoint y: 269, distance: 1110.1
drag, startPoint x: 1084, startPoint y: 233, endPoint x: 318, endPoint y: 276, distance: 767.2
drag, startPoint x: 857, startPoint y: 281, endPoint x: 320, endPoint y: 276, distance: 537.0
drag, startPoint x: 910, startPoint y: 287, endPoint x: 447, endPoint y: 272, distance: 463.2
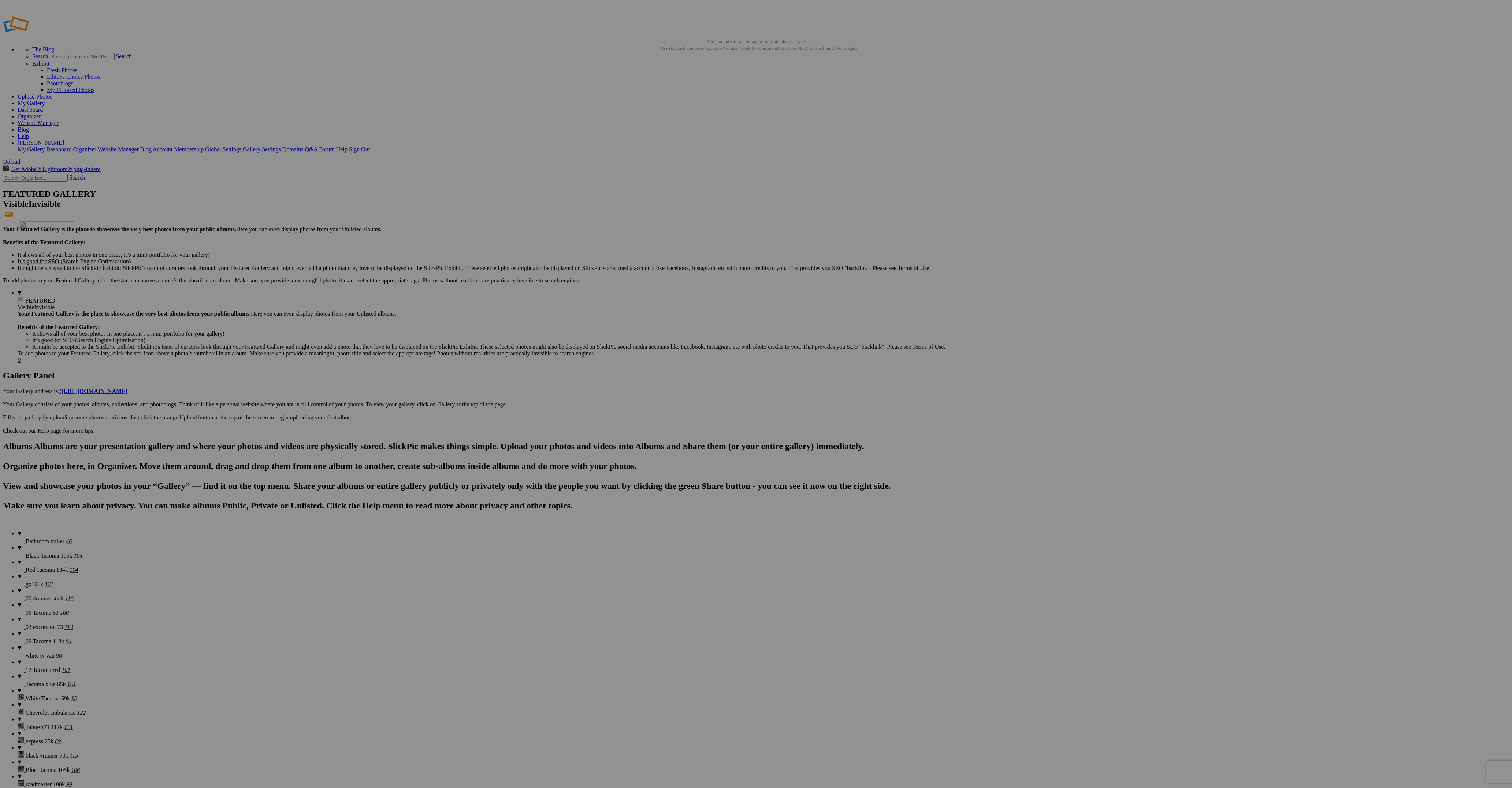
drag, startPoint x: 978, startPoint y: 290, endPoint x: 138, endPoint y: 277, distance: 840.1
drag, startPoint x: 1031, startPoint y: 290, endPoint x: 186, endPoint y: 276, distance: 845.1
click at [708, 443] on span "Yes" at bounding box center [703, 442] width 8 height 6
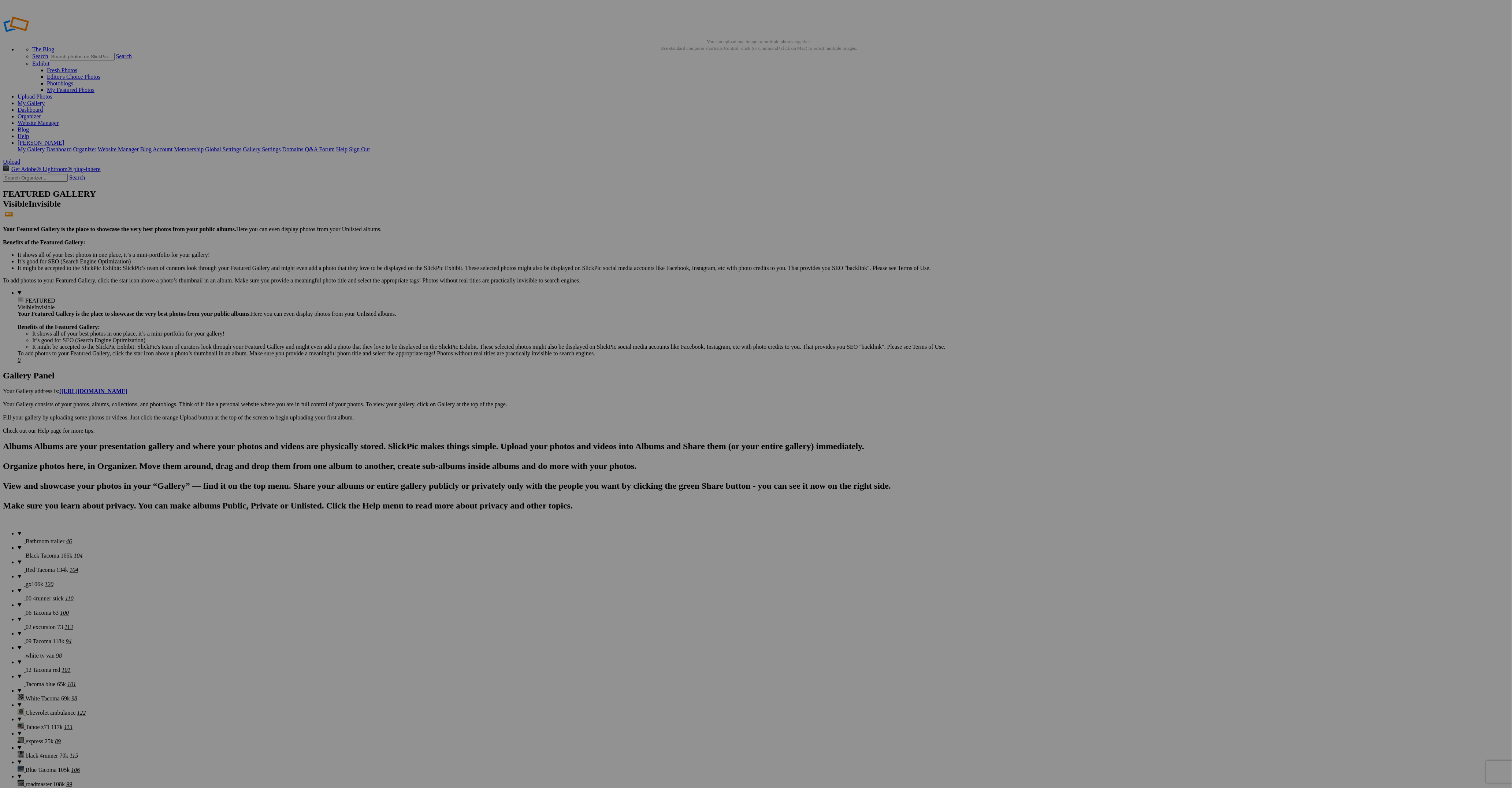
click at [708, 439] on span "Yes" at bounding box center [703, 442] width 8 height 6
drag, startPoint x: 989, startPoint y: 288, endPoint x: 1035, endPoint y: 556, distance: 271.9
drag, startPoint x: 990, startPoint y: 290, endPoint x: 1027, endPoint y: 434, distance: 148.7
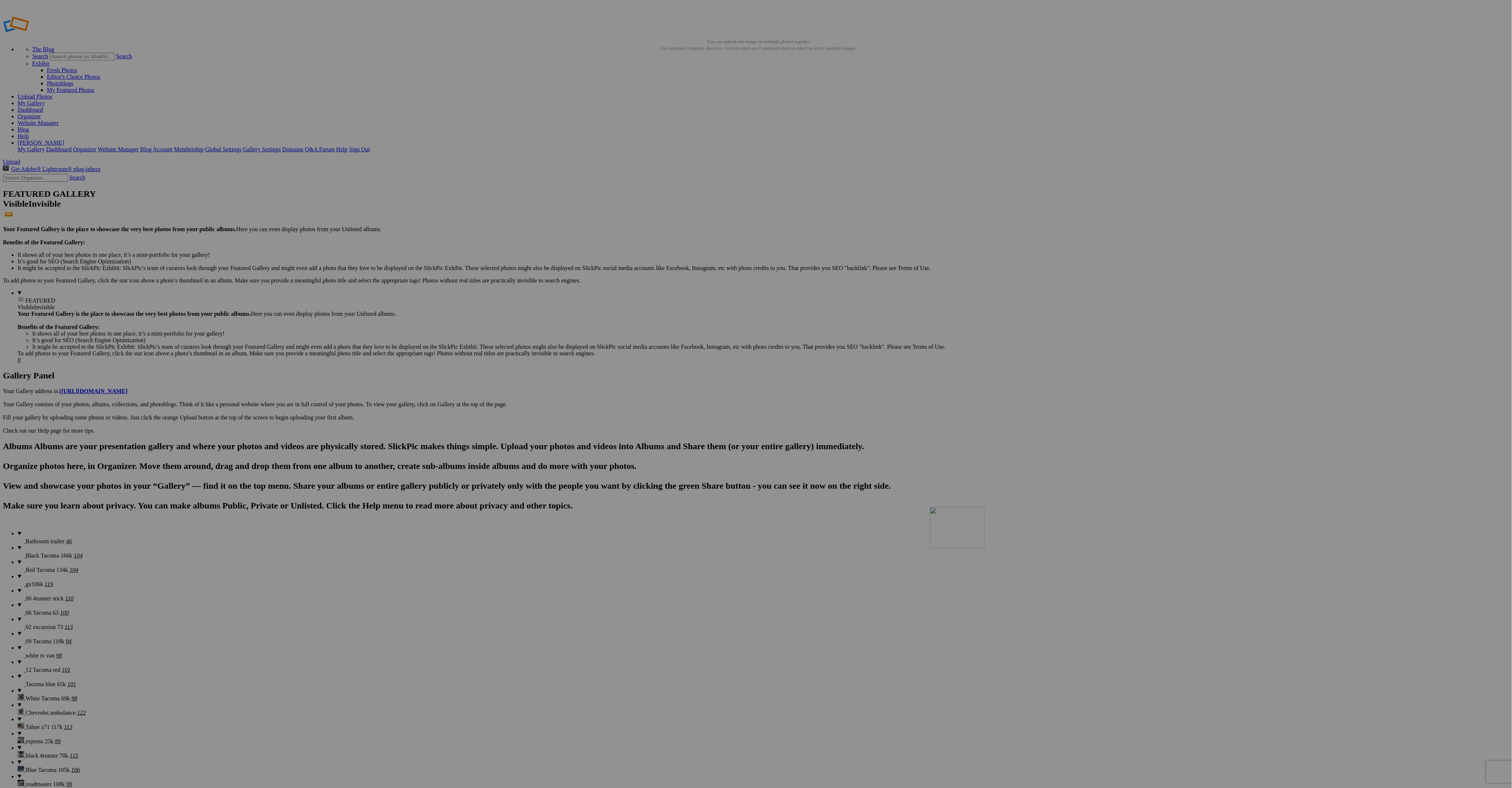
drag, startPoint x: 981, startPoint y: 273, endPoint x: 1018, endPoint y: 448, distance: 178.9
drag, startPoint x: 987, startPoint y: 285, endPoint x: 1026, endPoint y: 556, distance: 273.8
drag, startPoint x: 849, startPoint y: 483, endPoint x: 974, endPoint y: 280, distance: 238.4
drag, startPoint x: 1239, startPoint y: 290, endPoint x: 1039, endPoint y: 276, distance: 200.5
drag, startPoint x: 1056, startPoint y: 490, endPoint x: 1104, endPoint y: 279, distance: 216.4
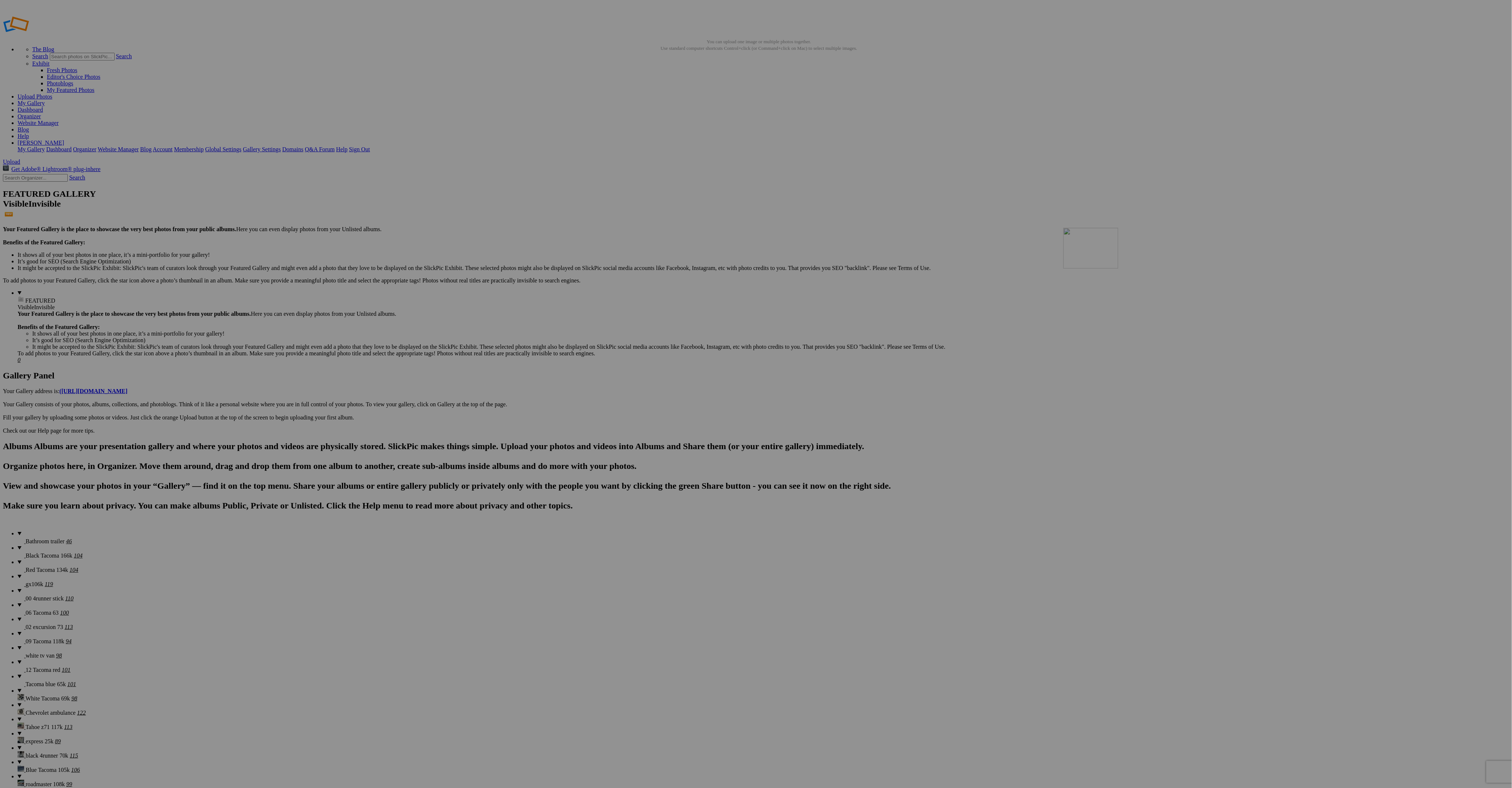
drag, startPoint x: 390, startPoint y: 381, endPoint x: 1146, endPoint y: 280, distance: 762.7
drag, startPoint x: 337, startPoint y: 485, endPoint x: 1240, endPoint y: 274, distance: 927.3
drag, startPoint x: 1247, startPoint y: 480, endPoint x: 1421, endPoint y: 280, distance: 265.1
drag, startPoint x: 264, startPoint y: 483, endPoint x: 650, endPoint y: 373, distance: 401.4
drag, startPoint x: 1049, startPoint y: 480, endPoint x: 584, endPoint y: 370, distance: 477.8
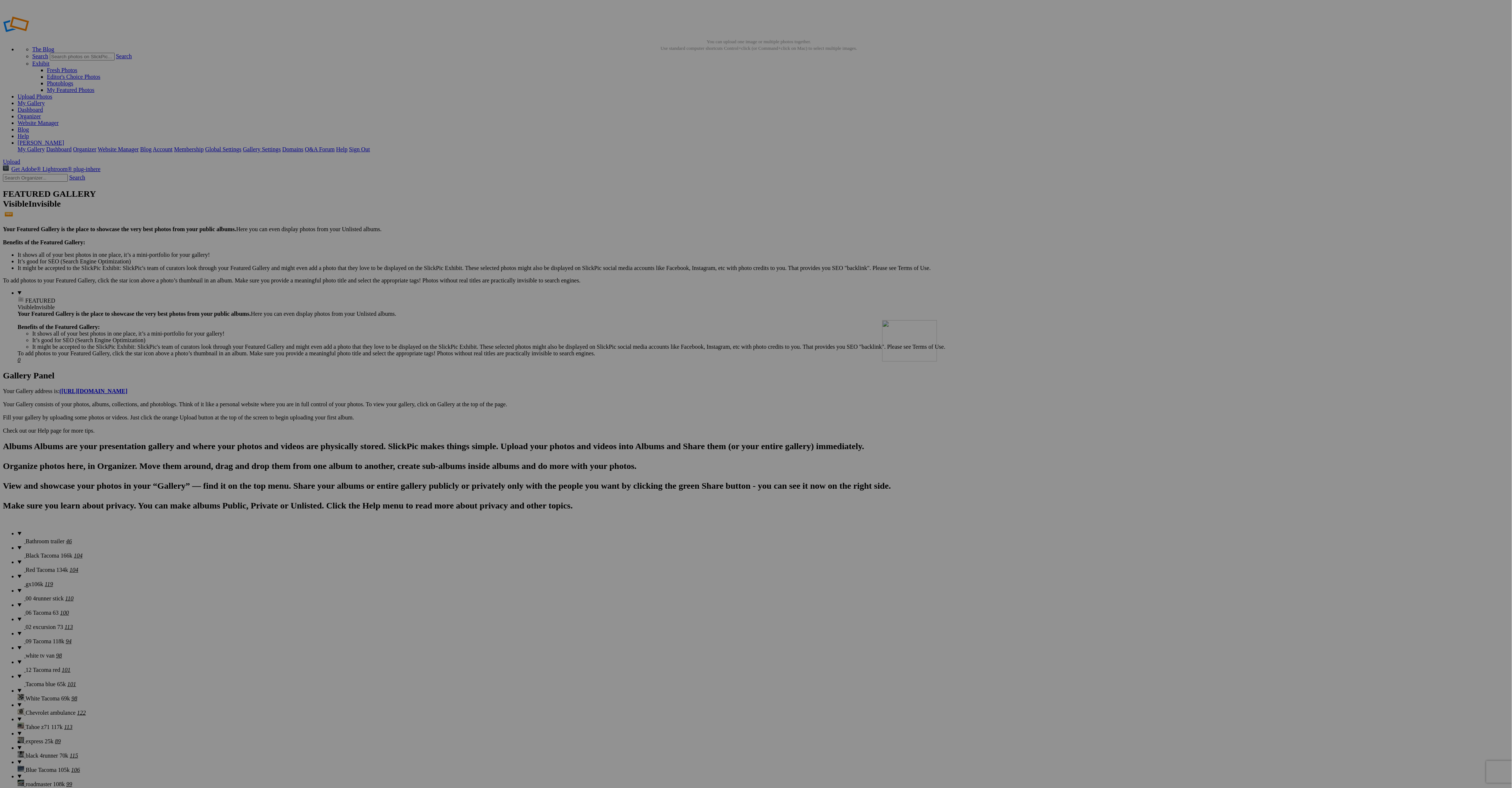
drag, startPoint x: 413, startPoint y: 475, endPoint x: 978, endPoint y: 372, distance: 574.3
drag, startPoint x: 469, startPoint y: 475, endPoint x: 1118, endPoint y: 377, distance: 656.4
drag, startPoint x: 1121, startPoint y: 479, endPoint x: 1105, endPoint y: 369, distance: 111.2
drag, startPoint x: 1249, startPoint y: 474, endPoint x: 282, endPoint y: 466, distance: 967.0
drag, startPoint x: 1128, startPoint y: 498, endPoint x: 524, endPoint y: 460, distance: 605.2
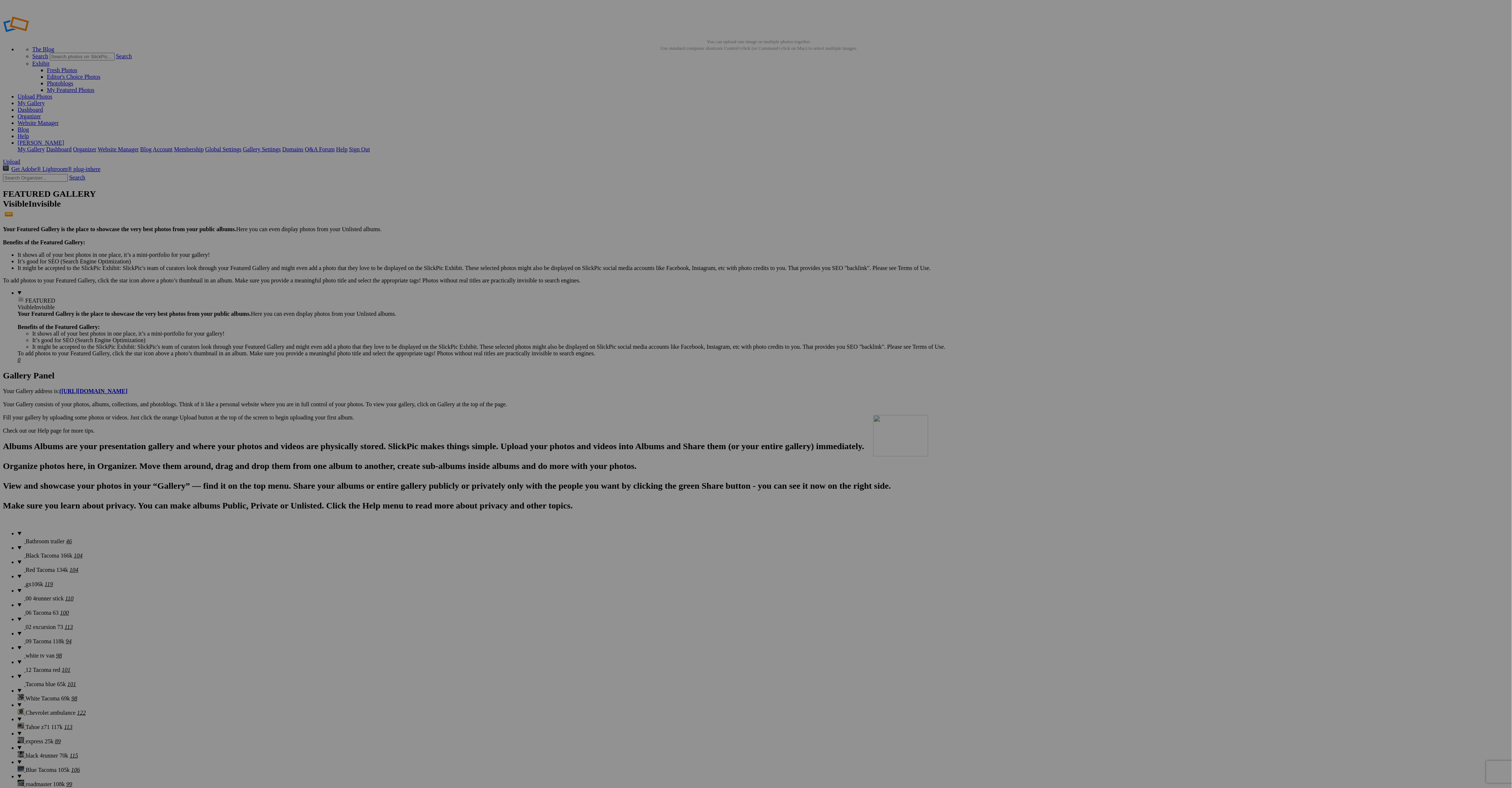
drag, startPoint x: 1252, startPoint y: 479, endPoint x: 981, endPoint y: 463, distance: 271.5
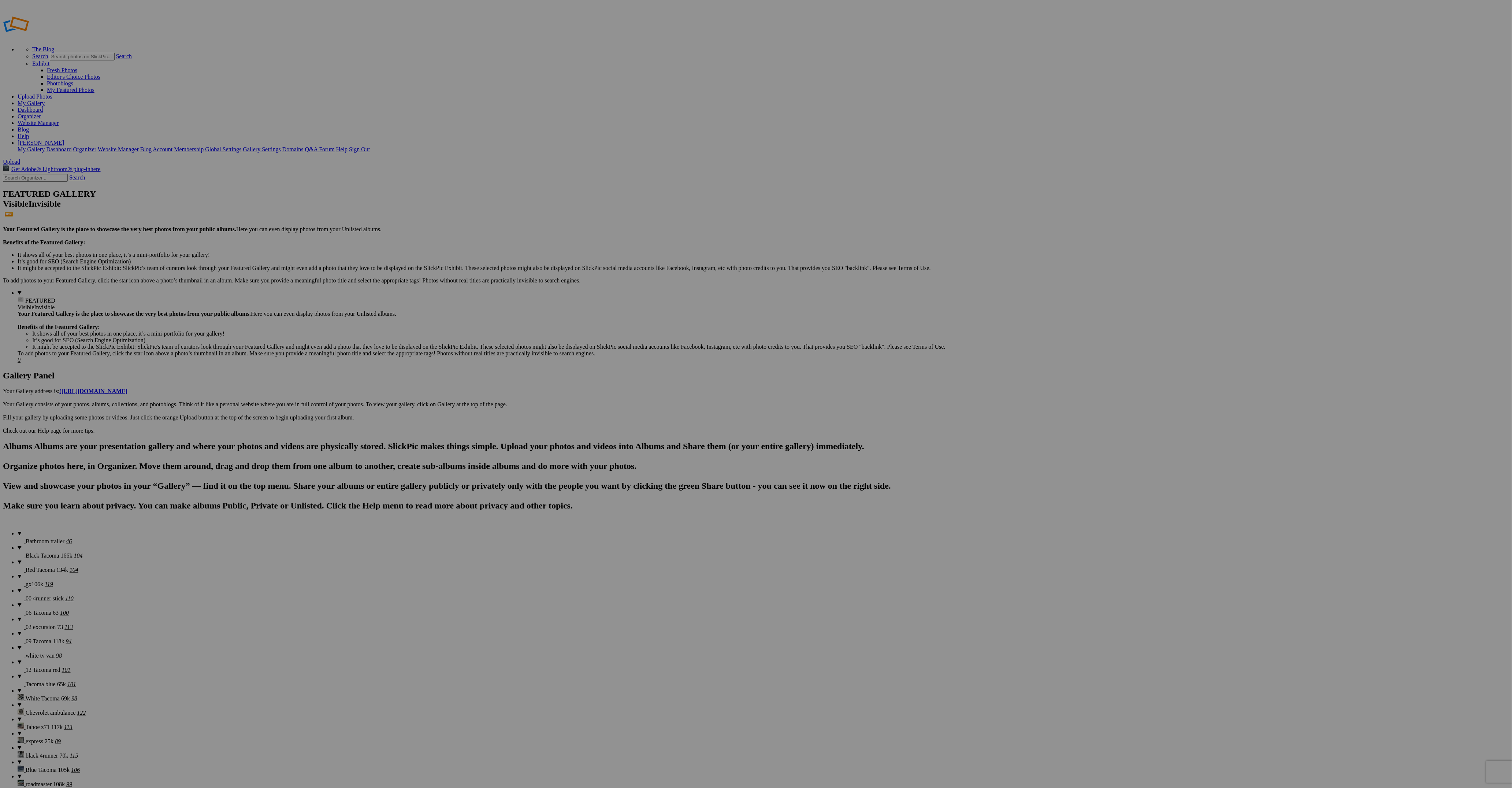
drag, startPoint x: 147, startPoint y: 42, endPoint x: 90, endPoint y: 42, distance: 57.0
type input "Gx106k"
click at [37, 567] on span "Red Tacoma 134k" at bounding box center [47, 570] width 42 height 6
type input "Red Tacoma 134k"
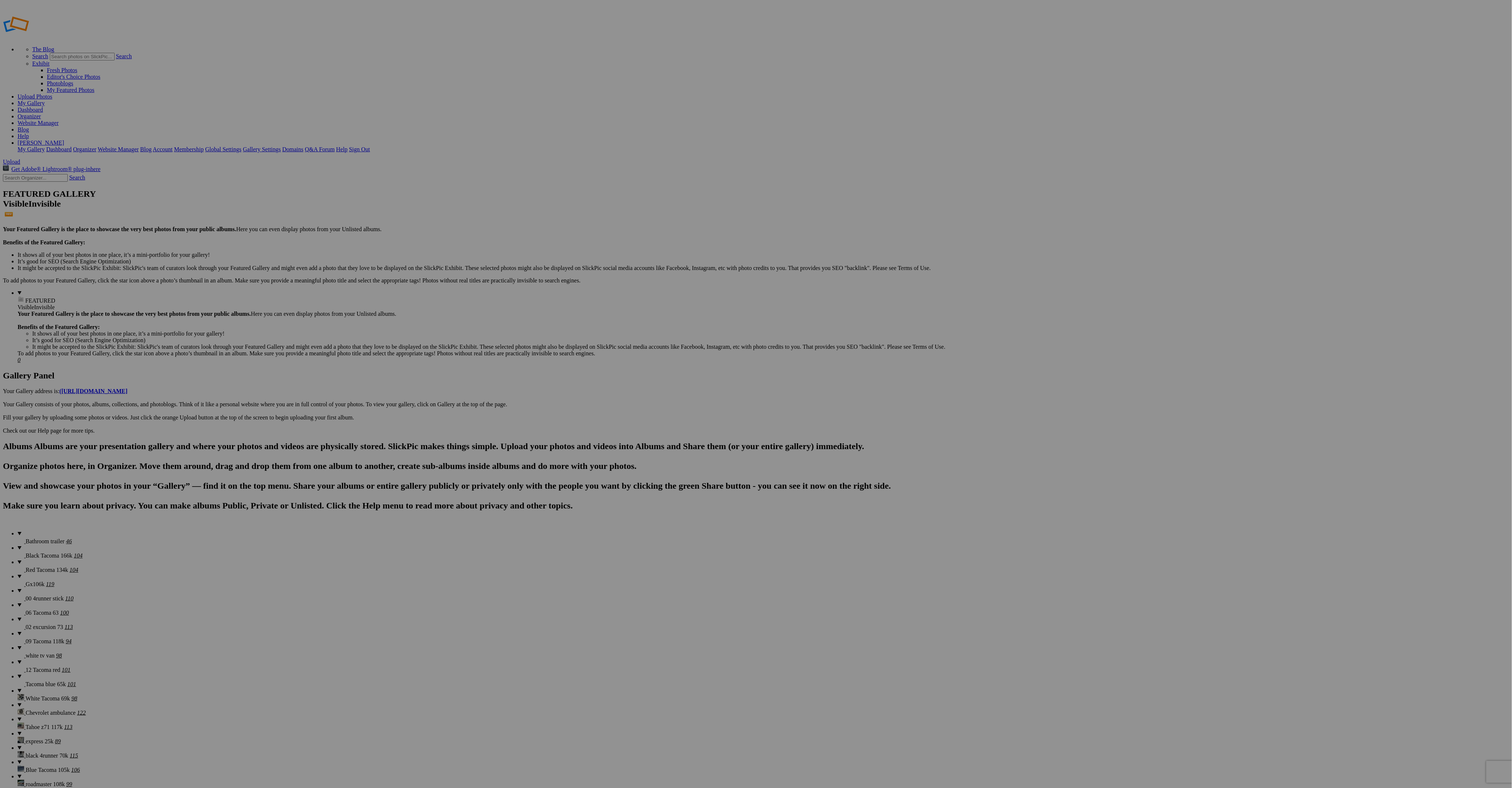
click at [42, 552] on span "Black Tacoma 166k" at bounding box center [48, 555] width 47 height 6
copy span
drag, startPoint x: 41, startPoint y: 76, endPoint x: 85, endPoint y: 91, distance: 46.5
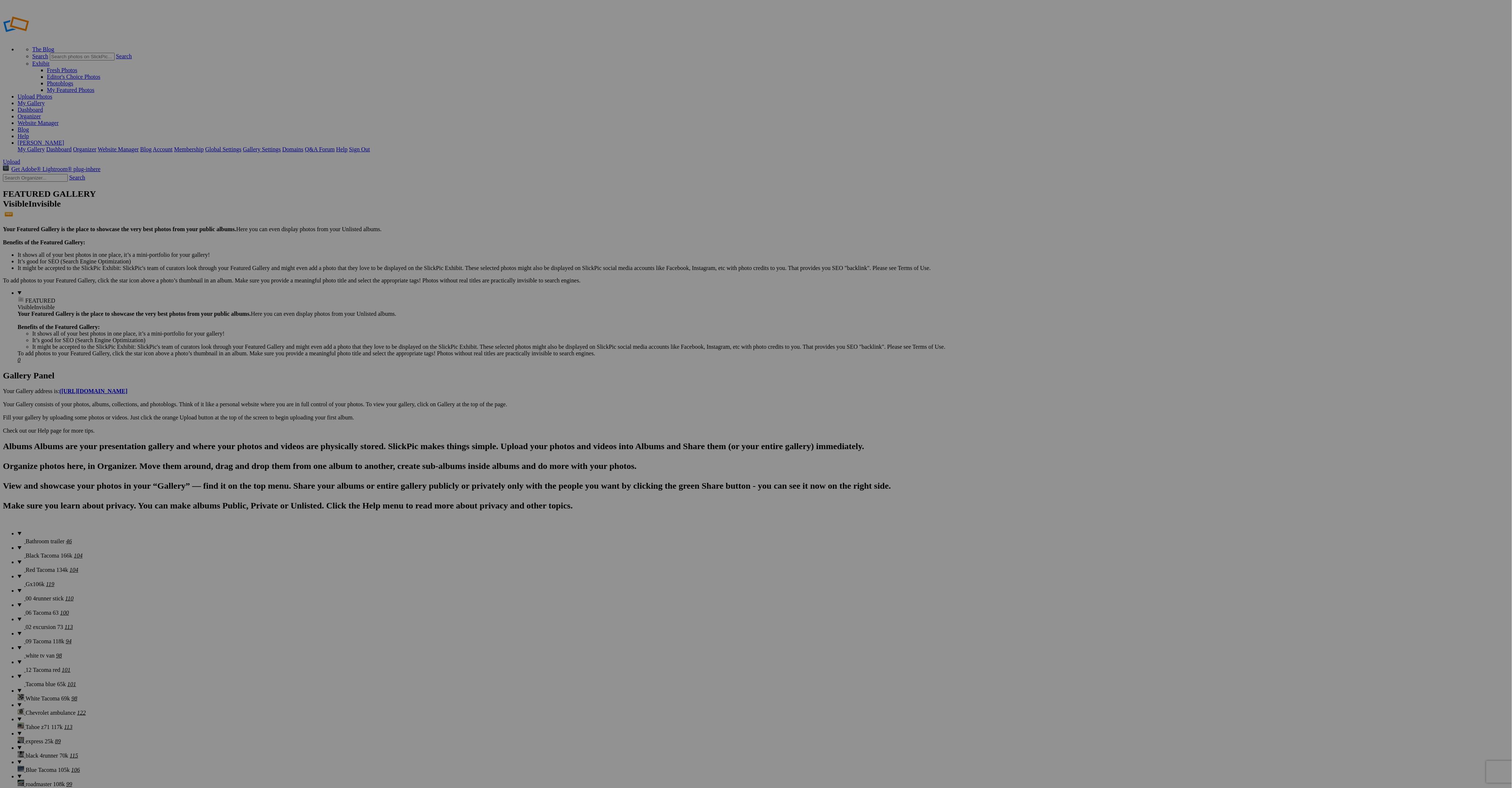
click at [41, 538] on span "Bathroom trailer" at bounding box center [45, 541] width 39 height 6
